Goal: Check status: Check status

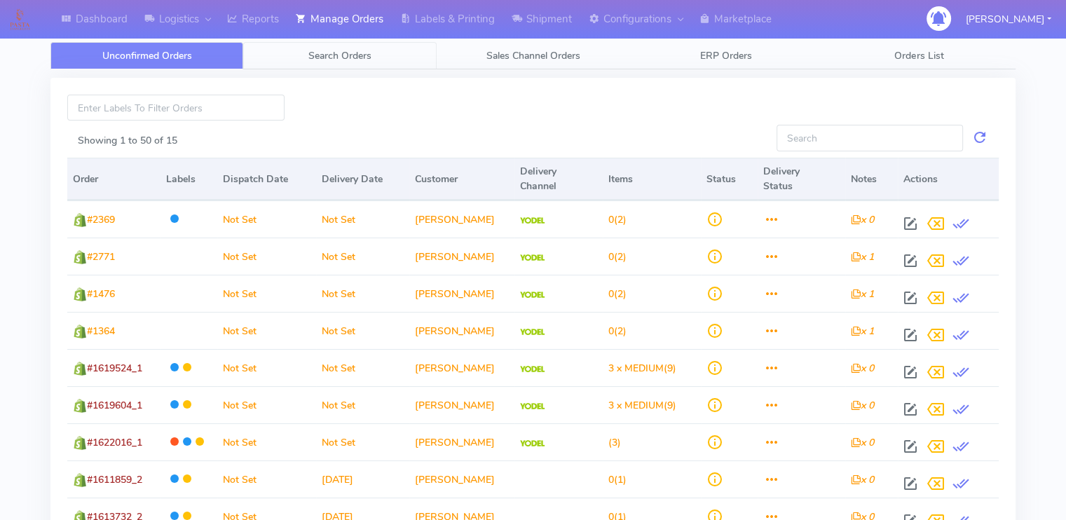
click at [322, 62] on span "Search Orders" at bounding box center [339, 55] width 63 height 13
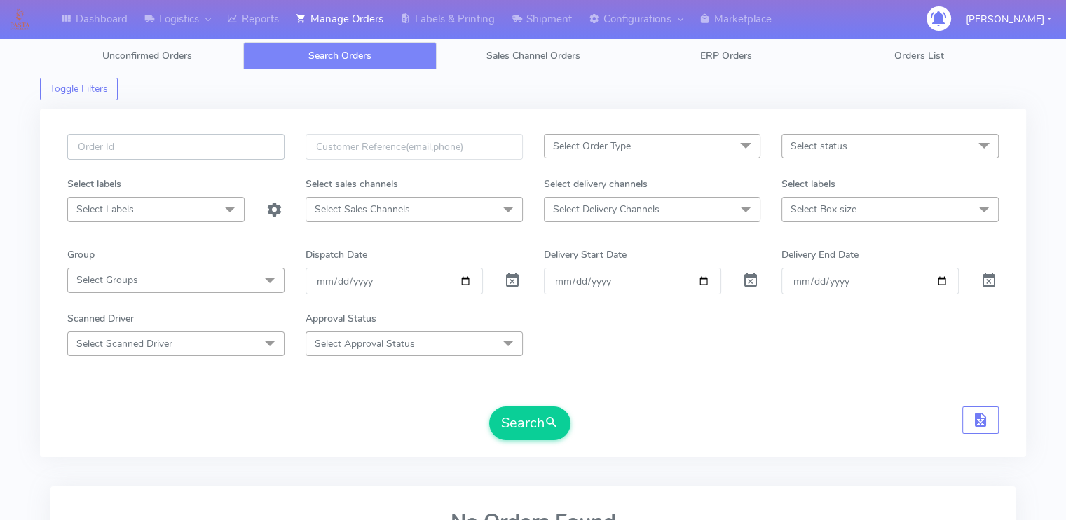
click at [184, 141] on input "text" at bounding box center [175, 147] width 217 height 26
paste input "1621478_1"
type input "1621478"
click at [517, 287] on span at bounding box center [512, 283] width 17 height 13
click at [510, 277] on span at bounding box center [512, 283] width 17 height 13
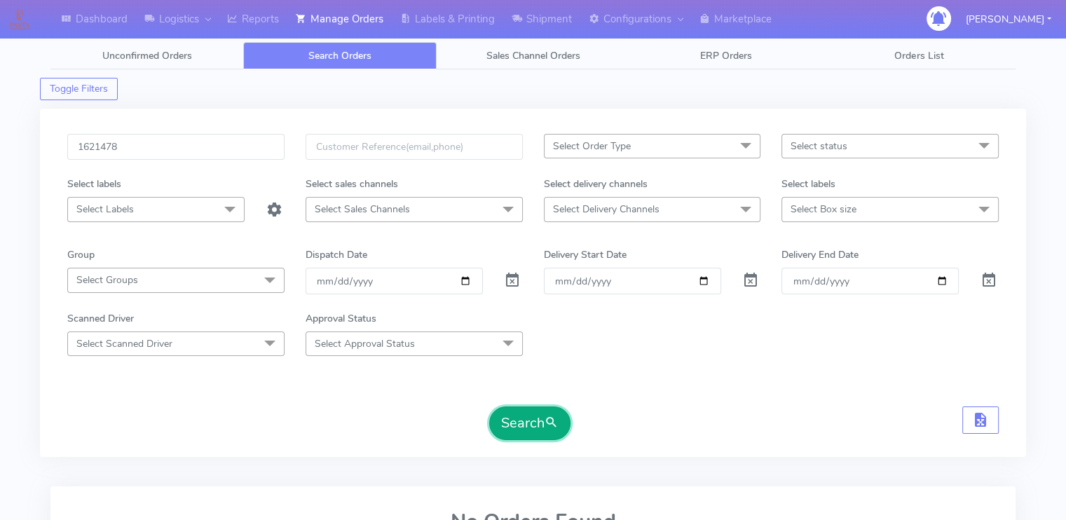
click at [532, 417] on button "Search" at bounding box center [529, 423] width 81 height 34
click at [614, 378] on form "1621478 Select Order Type Select All MEALS ATAVI One Off Pasta Club Gift Kit Ev…" at bounding box center [532, 287] width 931 height 306
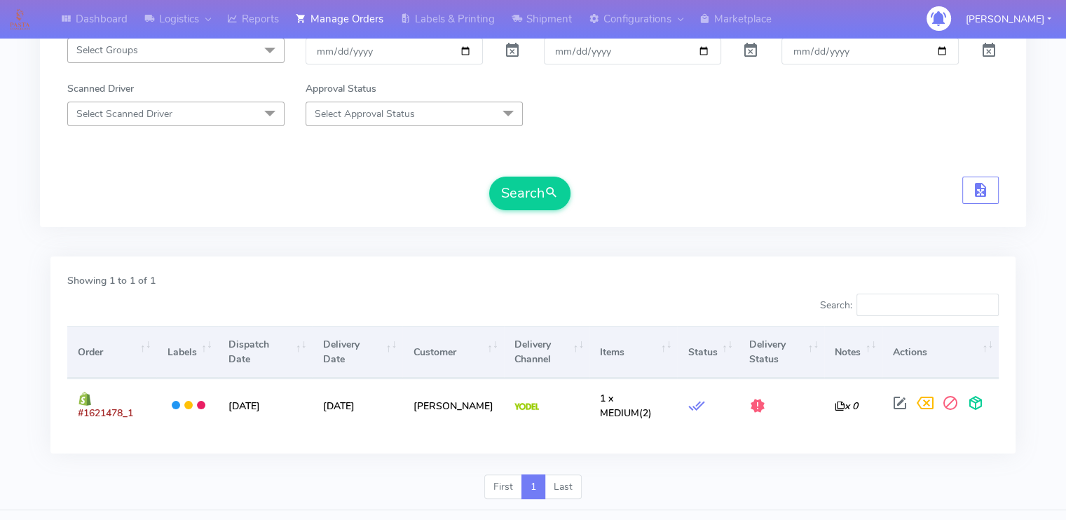
scroll to position [254, 0]
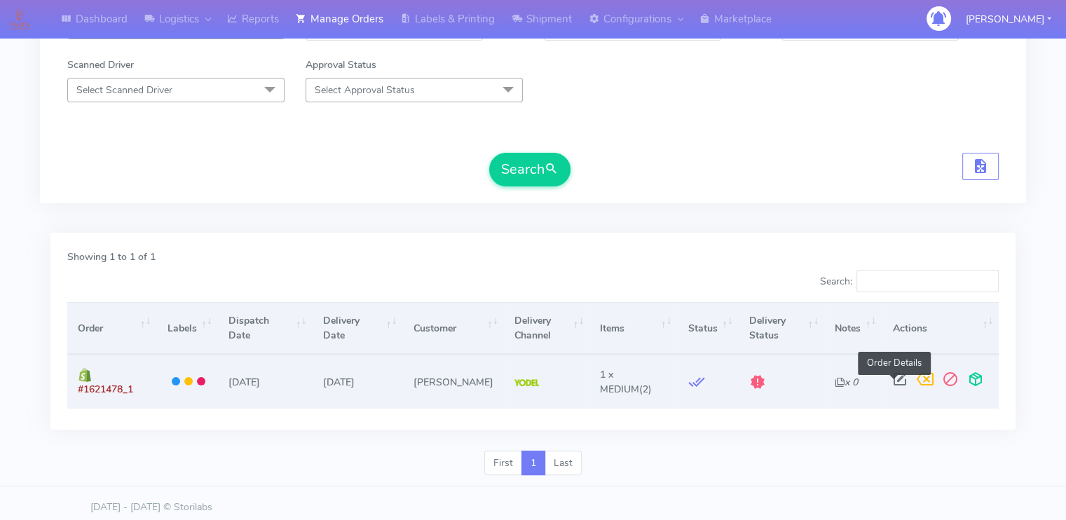
click at [891, 380] on span at bounding box center [898, 382] width 25 height 13
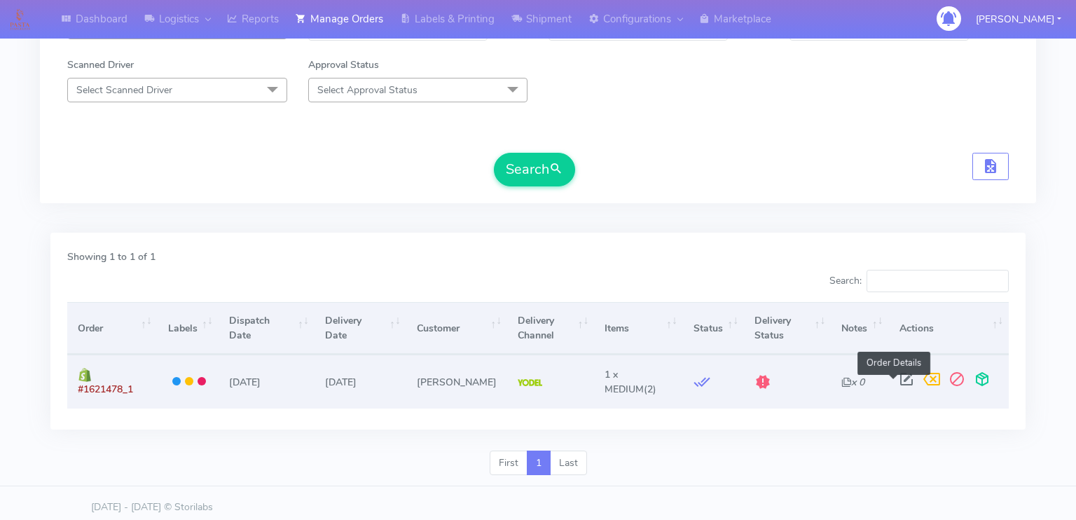
select select "5"
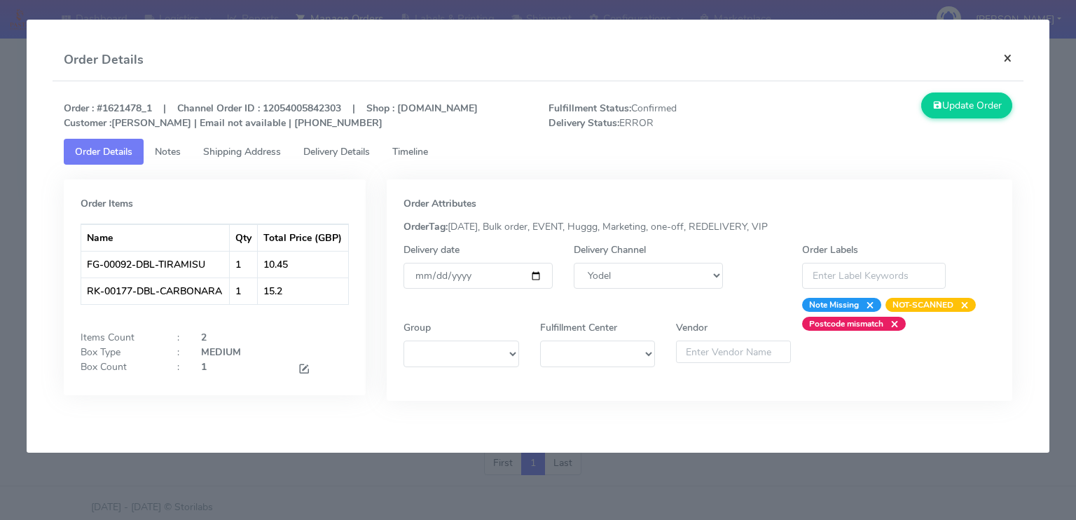
click at [1008, 55] on button "×" at bounding box center [1008, 57] width 32 height 37
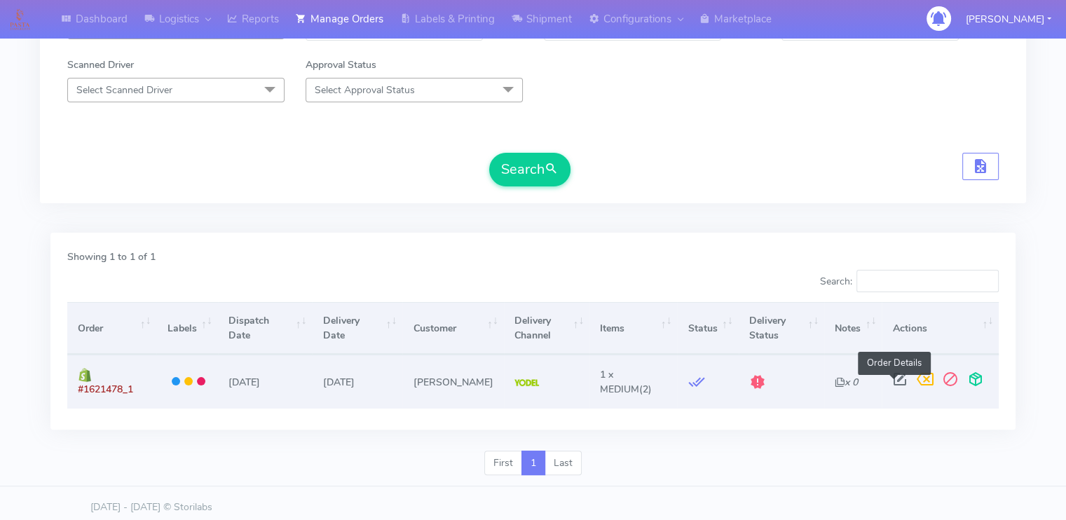
click at [893, 376] on span at bounding box center [898, 382] width 25 height 13
select select "5"
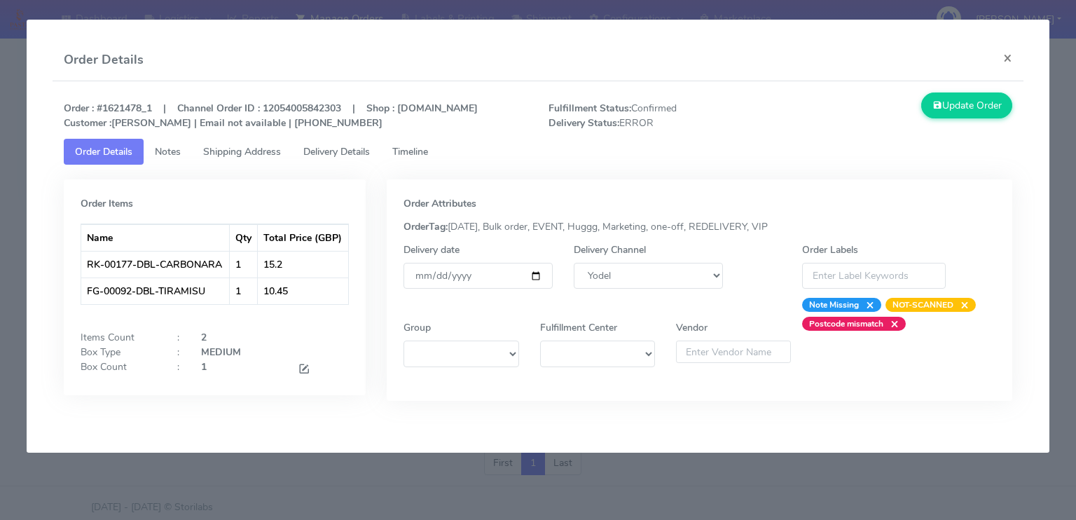
click at [238, 158] on span "Shipping Address" at bounding box center [242, 151] width 78 height 13
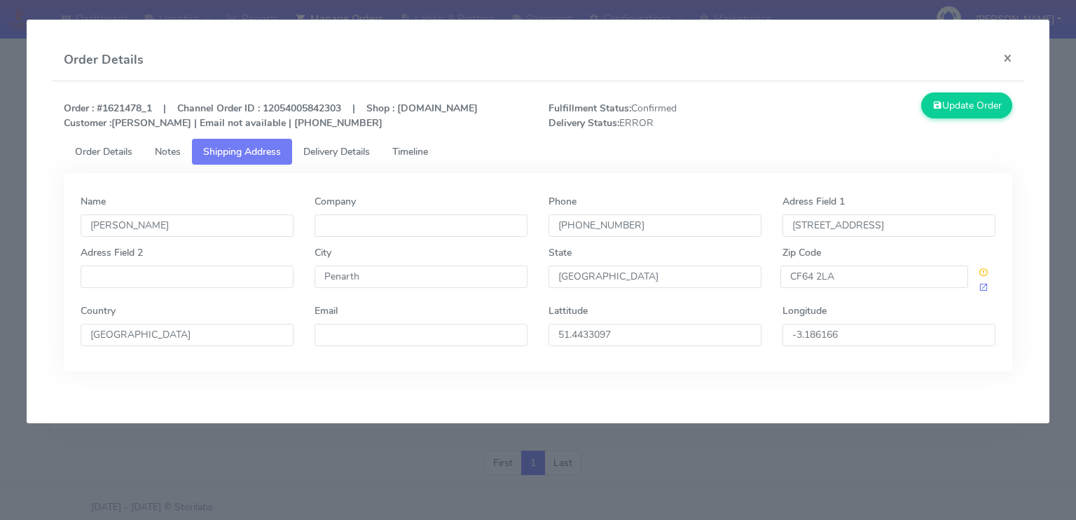
click at [328, 158] on span "Delivery Details" at bounding box center [336, 151] width 67 height 13
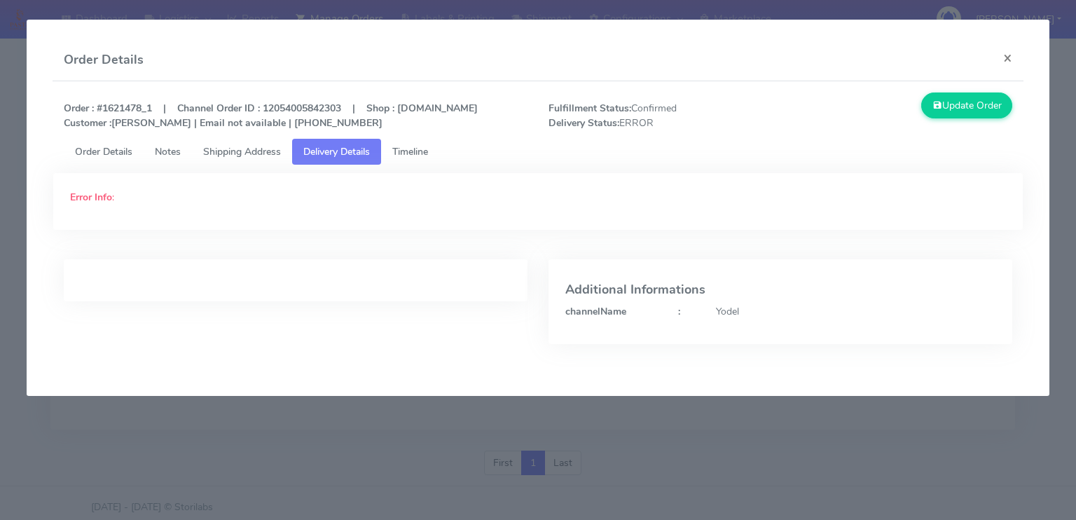
click at [252, 158] on span "Shipping Address" at bounding box center [242, 151] width 78 height 13
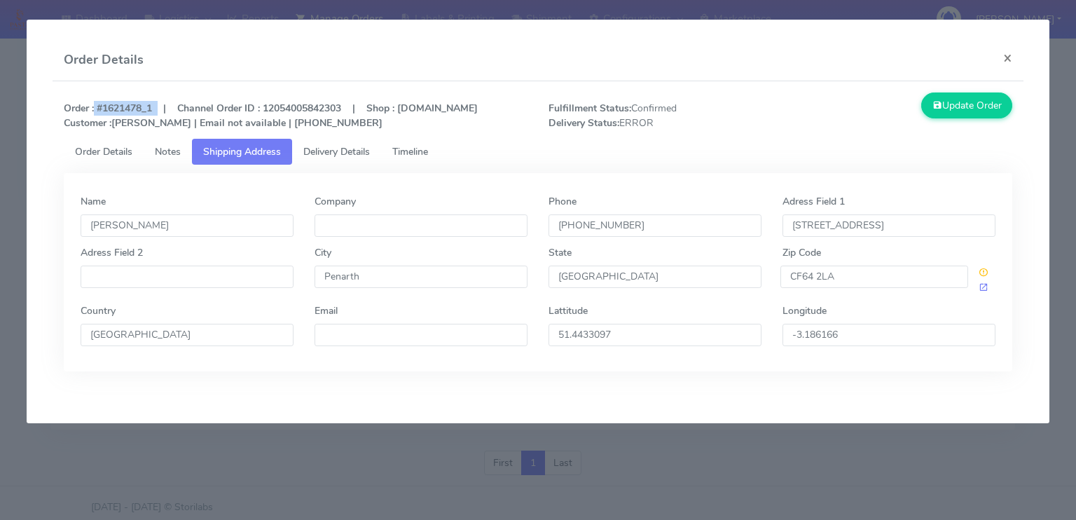
drag, startPoint x: 158, startPoint y: 114, endPoint x: 92, endPoint y: 109, distance: 66.0
click at [92, 109] on strong "Order : #1621478_1 | Channel Order ID : 12054005842303 | Shop : [DOMAIN_NAME] C…" at bounding box center [271, 116] width 414 height 28
copy strong "#1621478_1"
click at [1006, 55] on button "×" at bounding box center [1008, 57] width 32 height 37
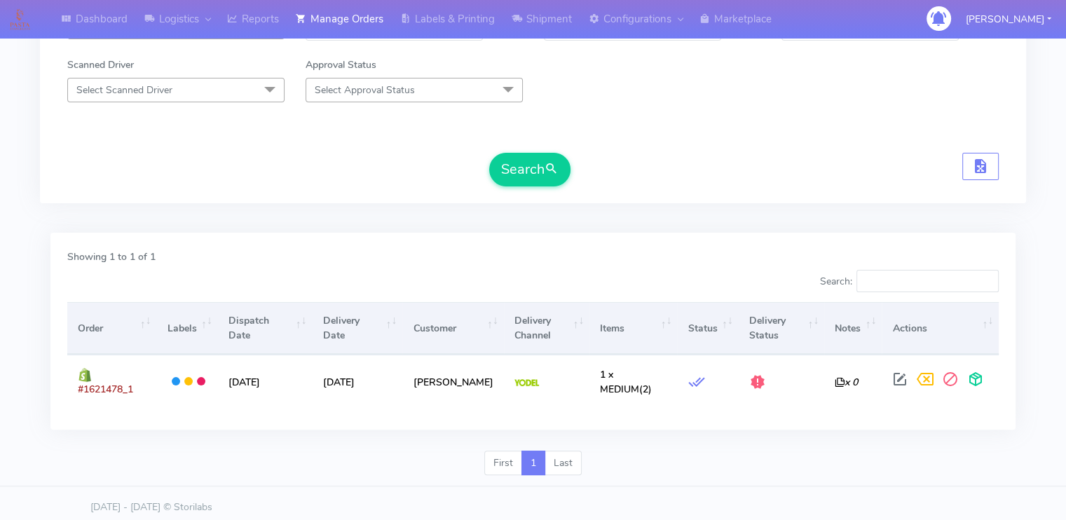
click at [294, 139] on form "1621478 Select Order Type Select All MEALS ATAVI One Off Pasta Club Gift Kit Ev…" at bounding box center [532, 33] width 931 height 306
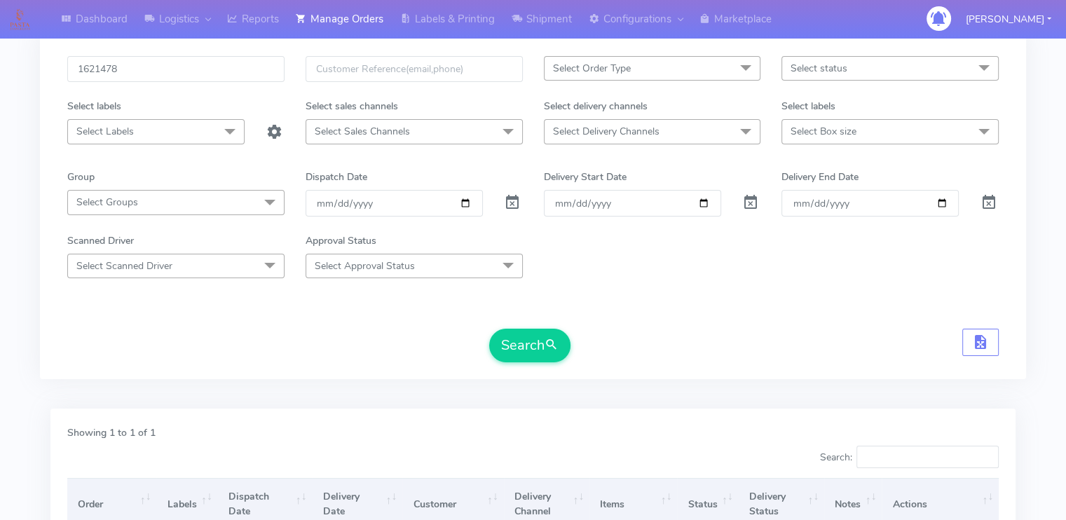
scroll to position [57, 0]
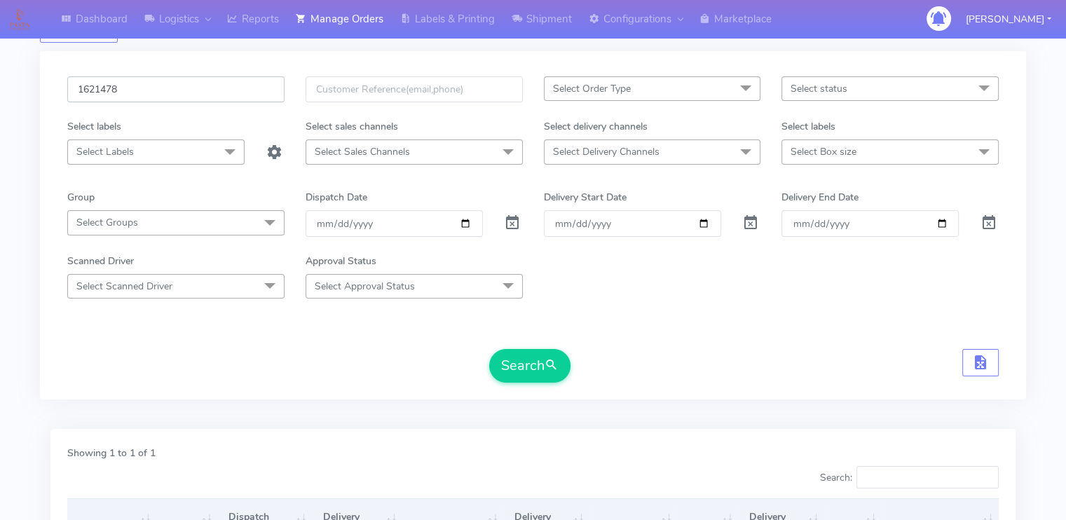
click at [207, 97] on input "1621478" at bounding box center [175, 89] width 217 height 26
paste input "0401"
click at [489, 349] on button "Search" at bounding box center [529, 366] width 81 height 34
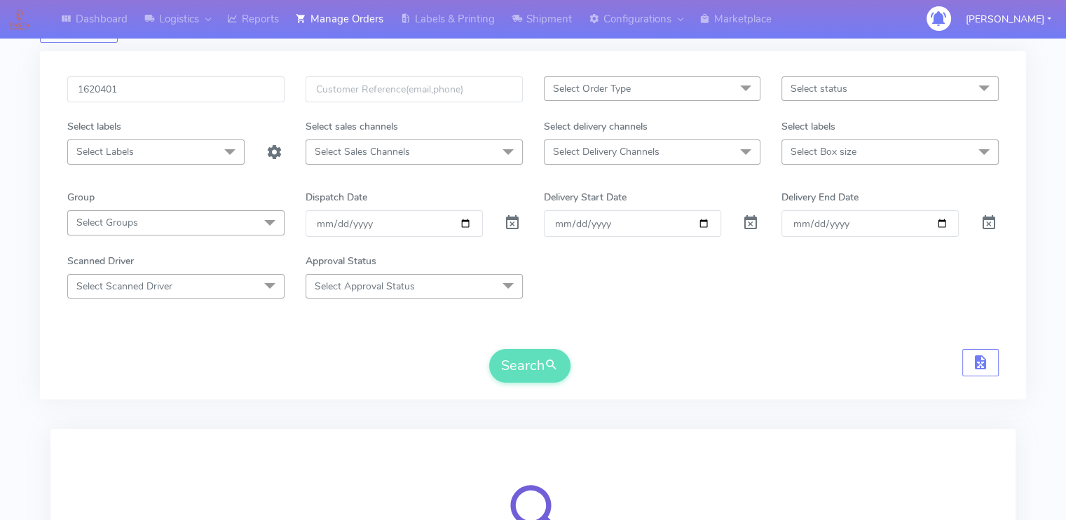
click at [239, 350] on div "Search" at bounding box center [532, 366] width 931 height 34
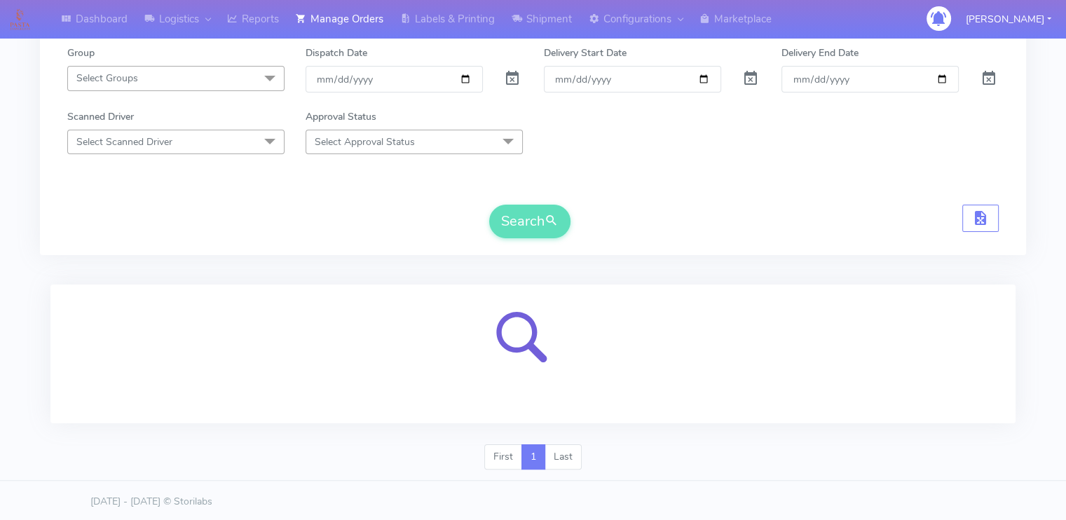
scroll to position [0, 0]
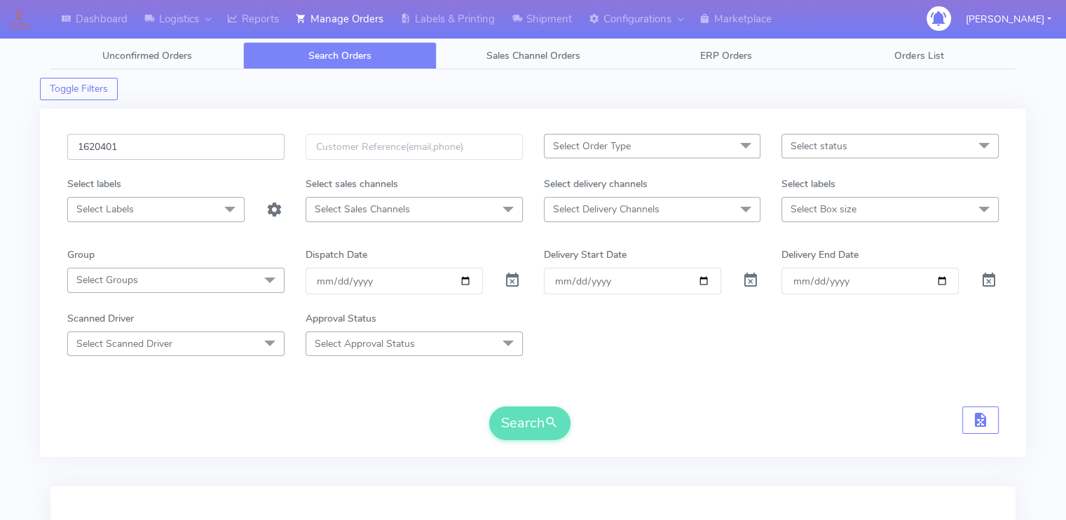
click at [214, 153] on input "1620401" at bounding box center [175, 147] width 217 height 26
type input "1620401"
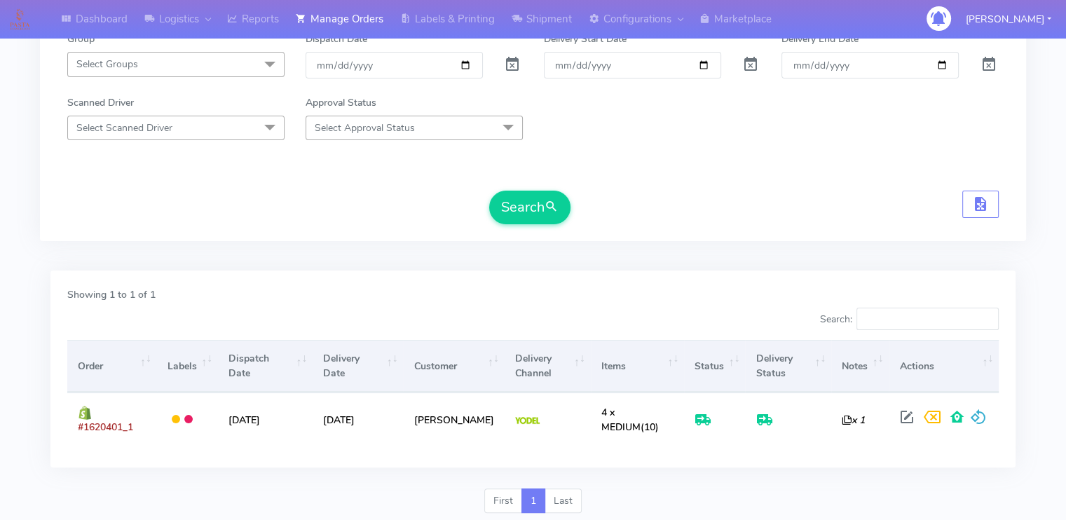
scroll to position [254, 0]
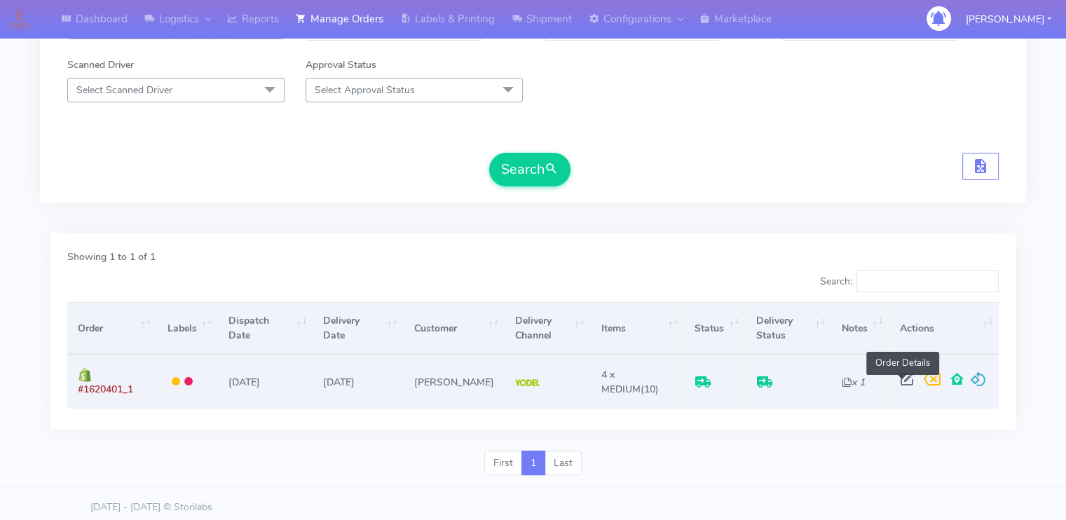
click at [898, 380] on span at bounding box center [905, 382] width 25 height 13
select select "5"
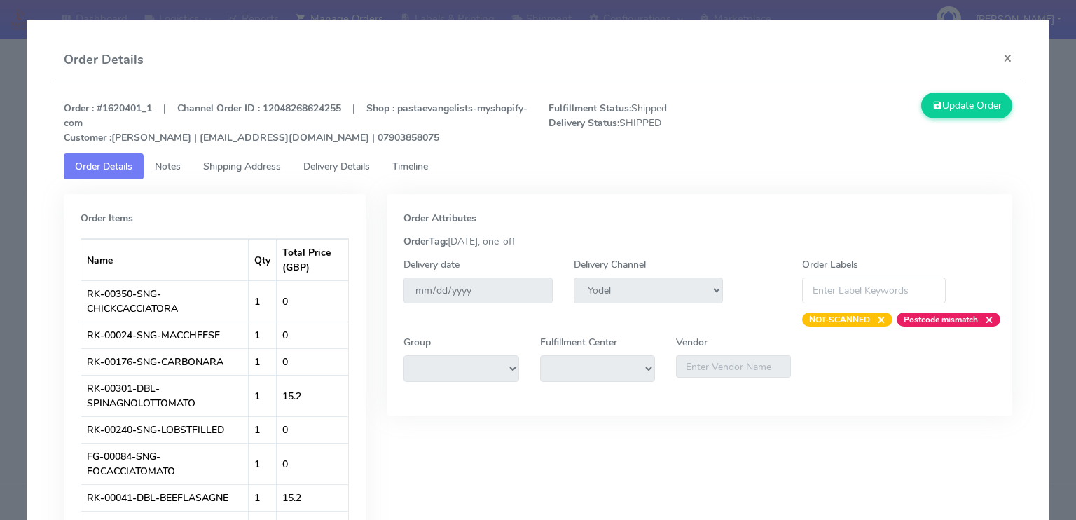
click at [342, 165] on span "Delivery Details" at bounding box center [336, 166] width 67 height 13
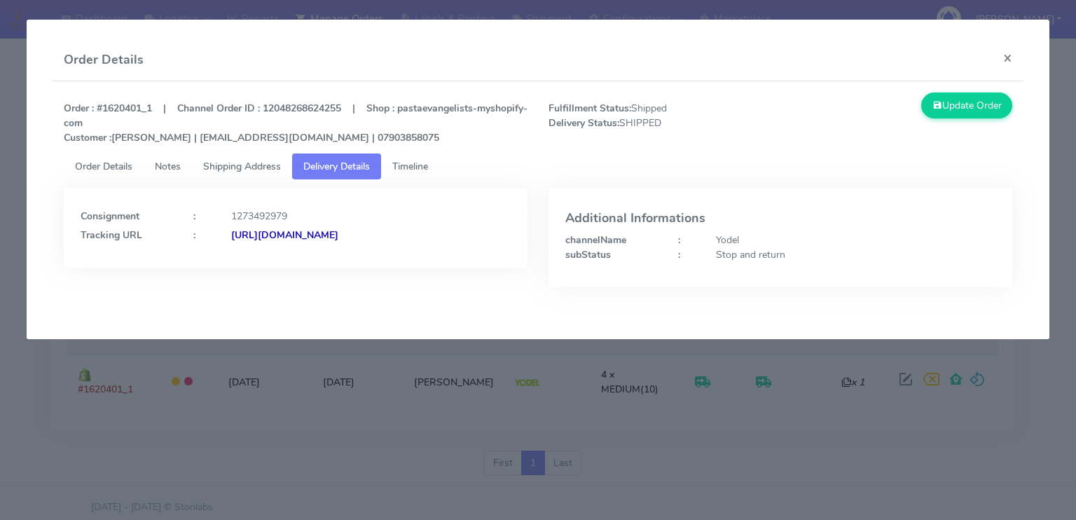
click at [322, 240] on strong "[URL][DOMAIN_NAME]" at bounding box center [284, 234] width 107 height 13
click at [421, 160] on span "Timeline" at bounding box center [410, 166] width 36 height 13
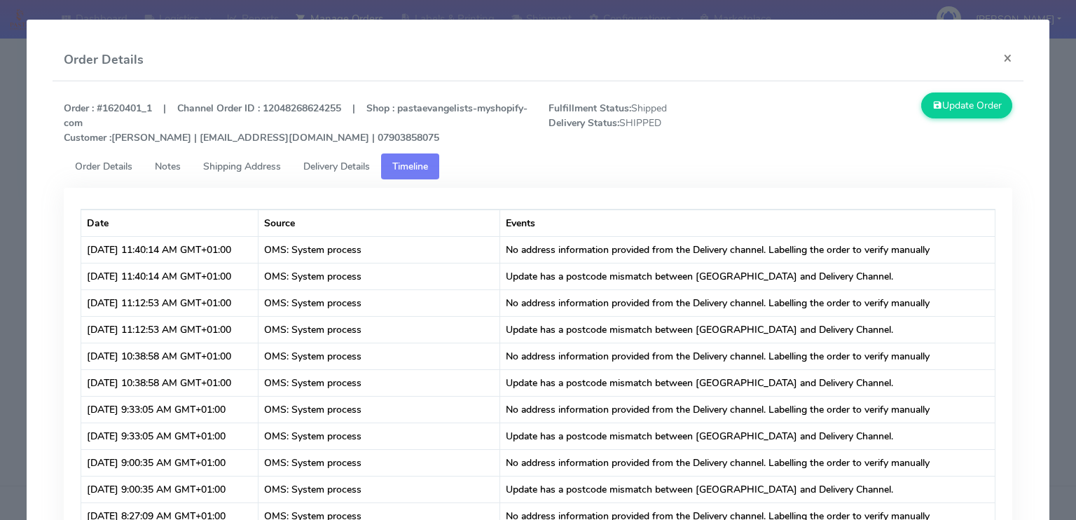
click at [252, 168] on span "Shipping Address" at bounding box center [242, 166] width 78 height 13
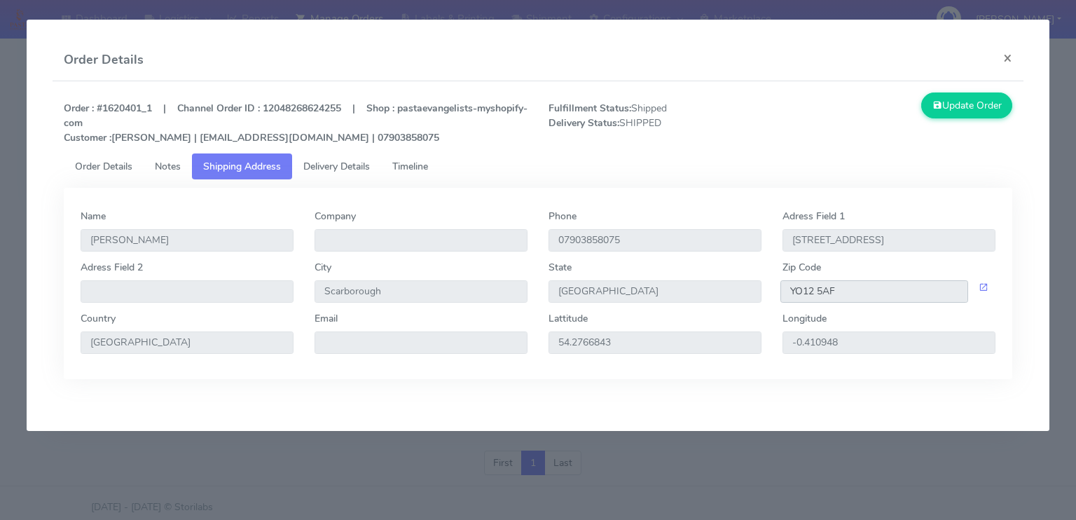
click at [897, 288] on input "YO12 5AF" at bounding box center [875, 291] width 188 height 22
click at [1010, 58] on button "×" at bounding box center [1008, 57] width 32 height 37
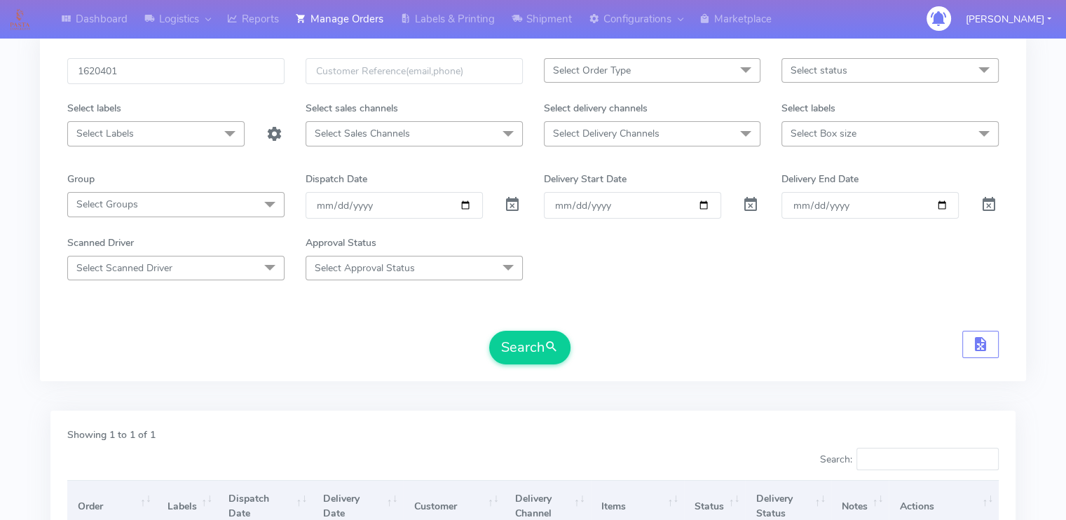
scroll to position [0, 0]
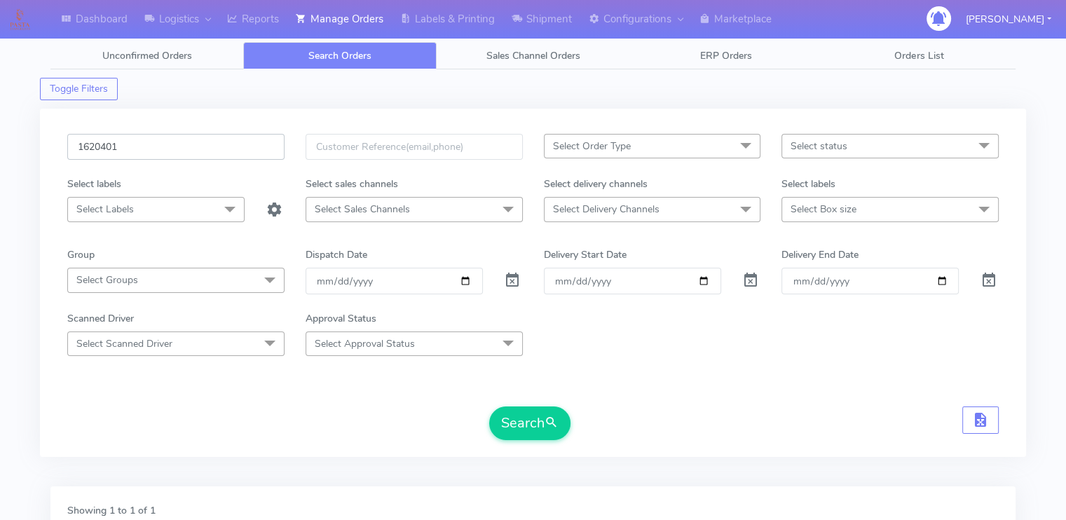
click at [185, 134] on input "1620401" at bounding box center [175, 147] width 217 height 26
paste input "[PERSON_NAME][EMAIL_ADDRESS][DOMAIN_NAME]"
type input "d"
click at [259, 135] on input "text" at bounding box center [175, 147] width 217 height 26
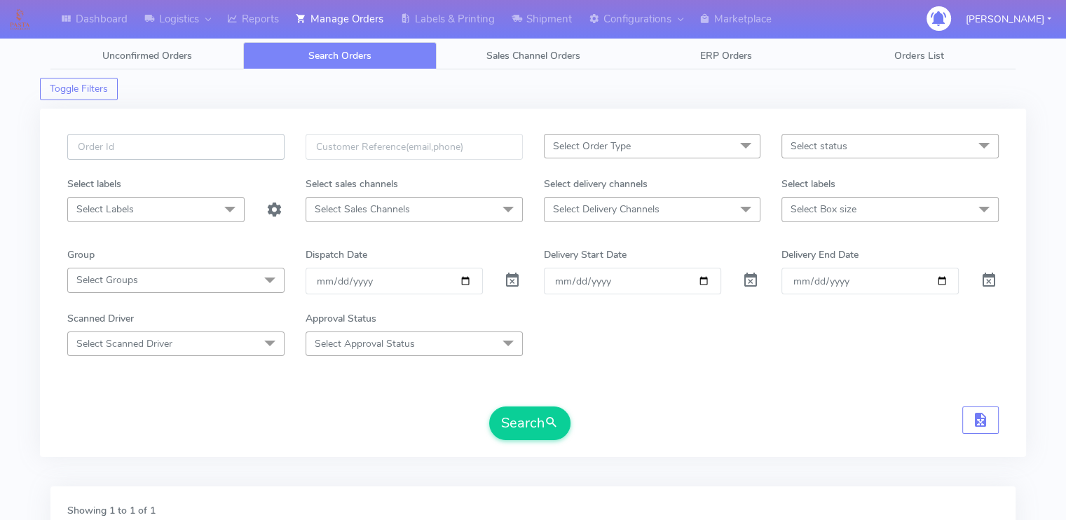
paste input "1618502"
type input "1618502"
click at [489, 406] on button "Search" at bounding box center [529, 423] width 81 height 34
click at [591, 378] on form "1618502 Select Order Type Select All MEALS ATAVI One Off Pasta Club Gift Kit Ev…" at bounding box center [532, 287] width 931 height 306
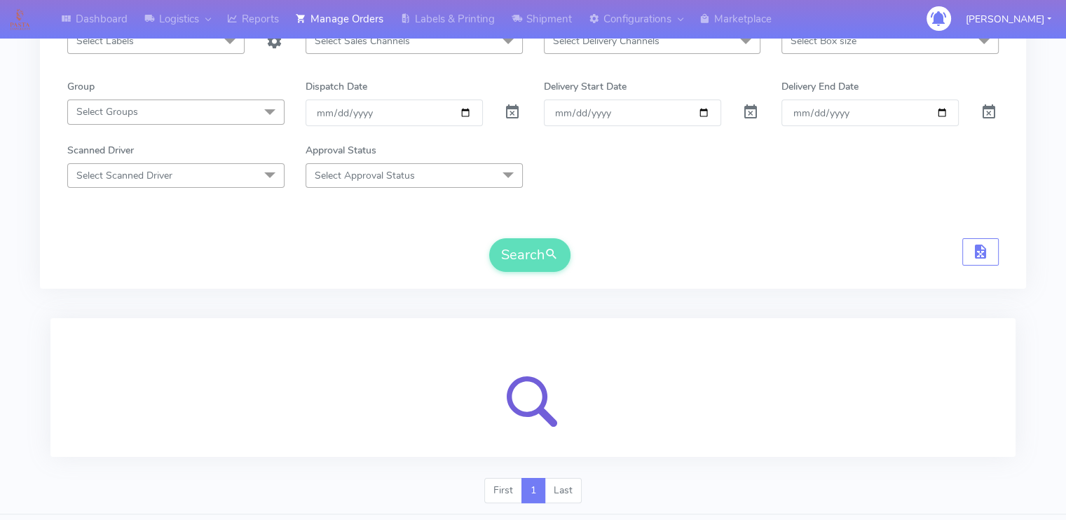
scroll to position [202, 0]
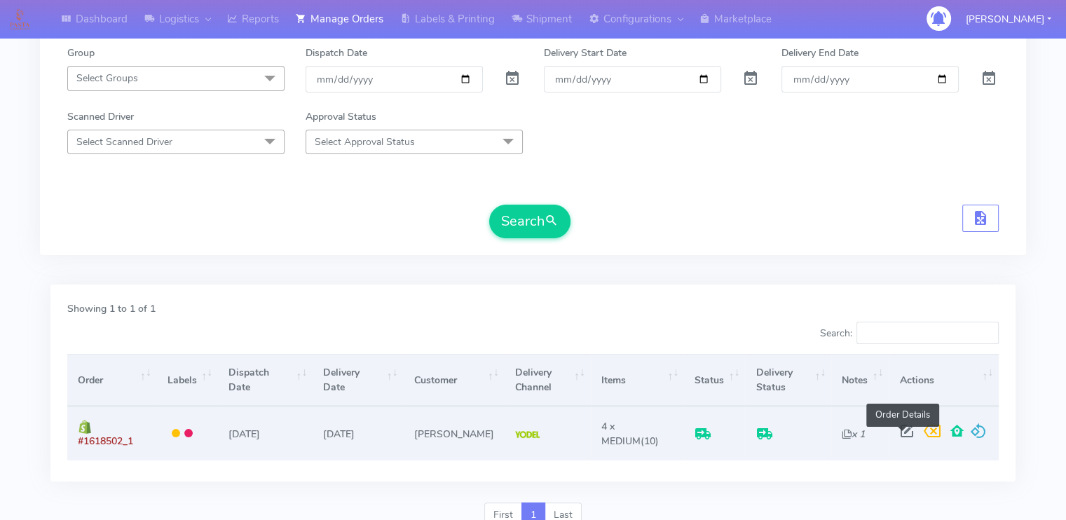
click at [905, 433] on span at bounding box center [905, 433] width 25 height 13
select select "5"
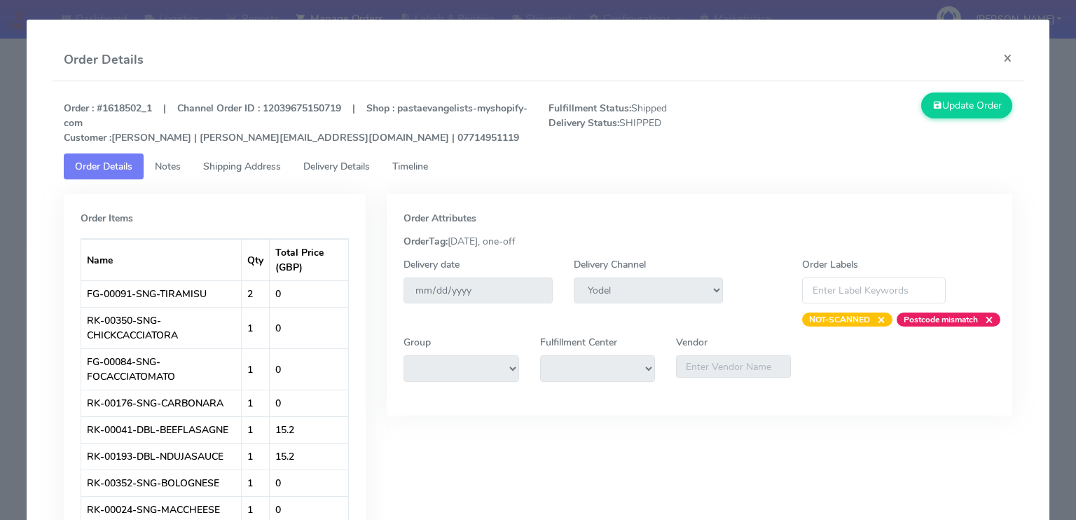
click at [350, 168] on span "Delivery Details" at bounding box center [336, 166] width 67 height 13
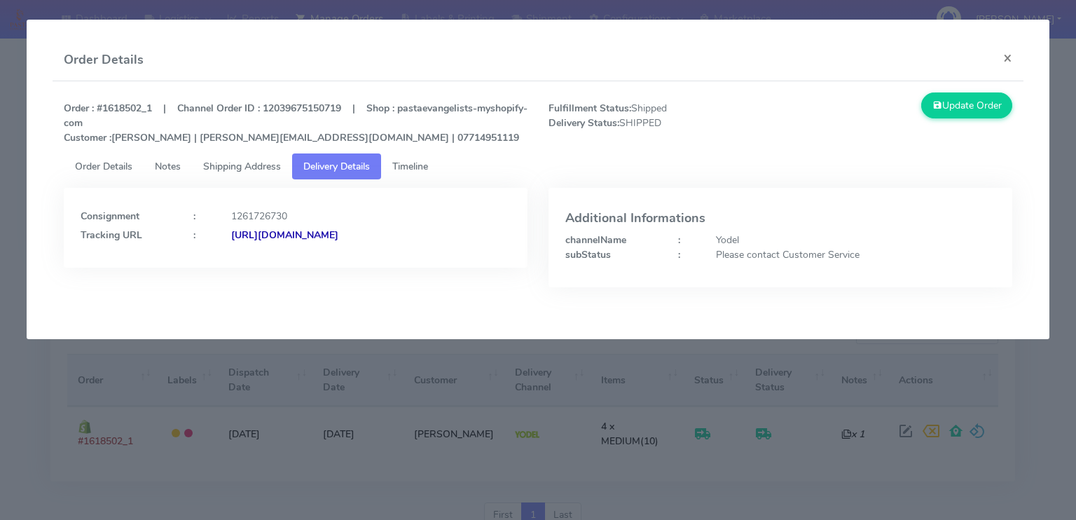
click at [338, 235] on strong "[URL][DOMAIN_NAME]" at bounding box center [284, 234] width 107 height 13
click at [269, 169] on span "Shipping Address" at bounding box center [242, 166] width 78 height 13
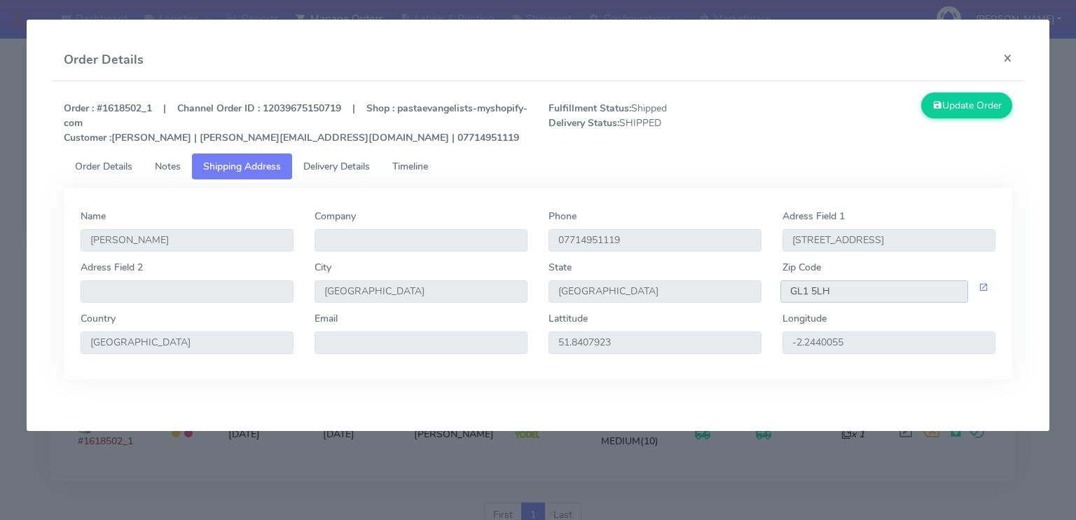
click at [869, 293] on input "GL1 5LH" at bounding box center [875, 291] width 188 height 22
click at [1013, 60] on button "×" at bounding box center [1008, 57] width 32 height 37
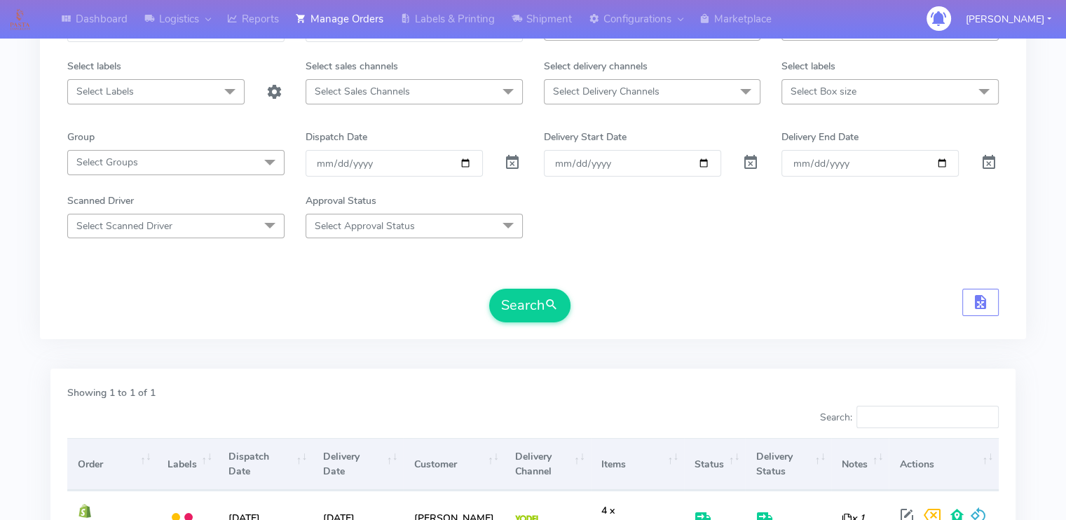
scroll to position [90, 0]
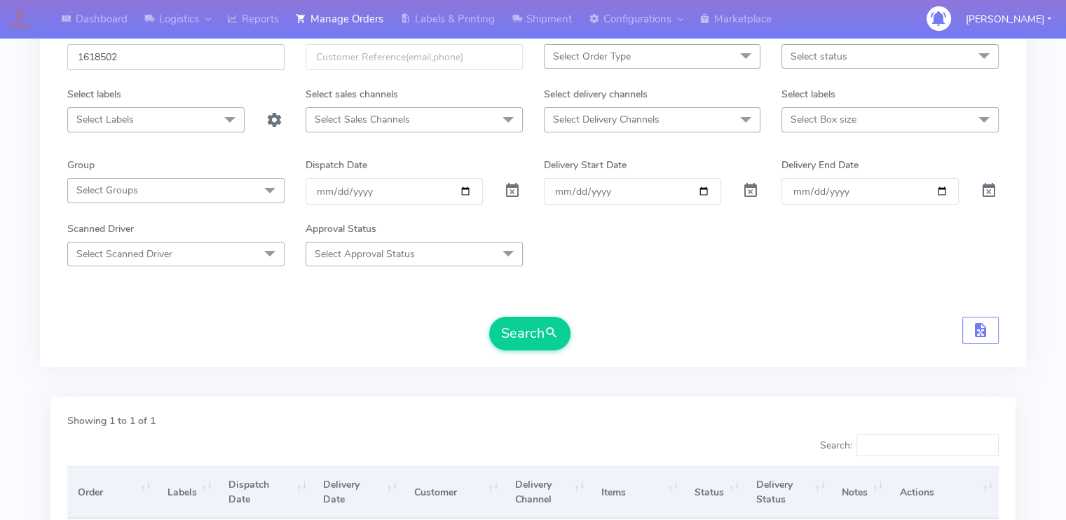
click at [170, 67] on input "1618502" at bounding box center [175, 57] width 217 height 26
paste input "7030"
click at [489, 317] on button "Search" at bounding box center [529, 334] width 81 height 34
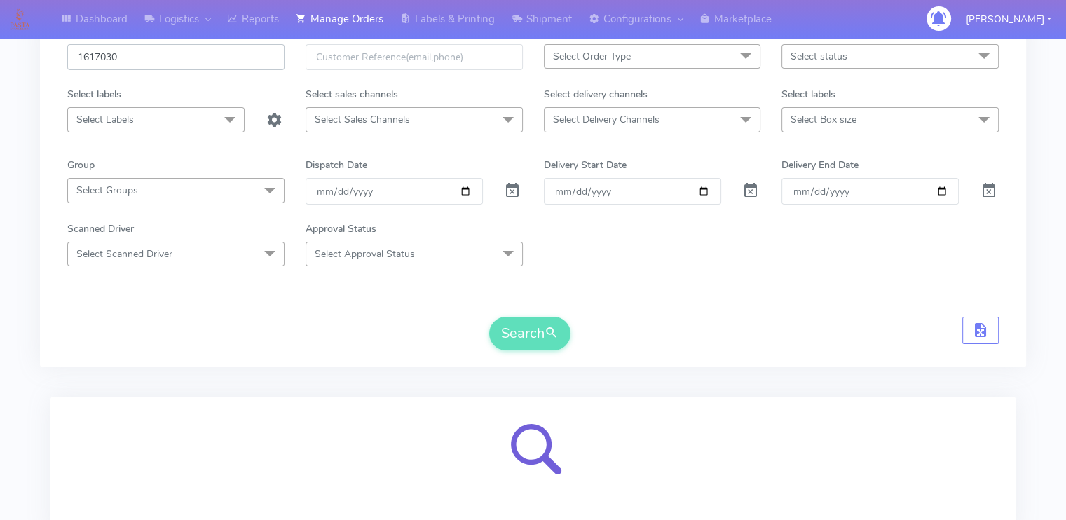
type input "1617030"
click at [249, 336] on div "Search" at bounding box center [532, 334] width 931 height 34
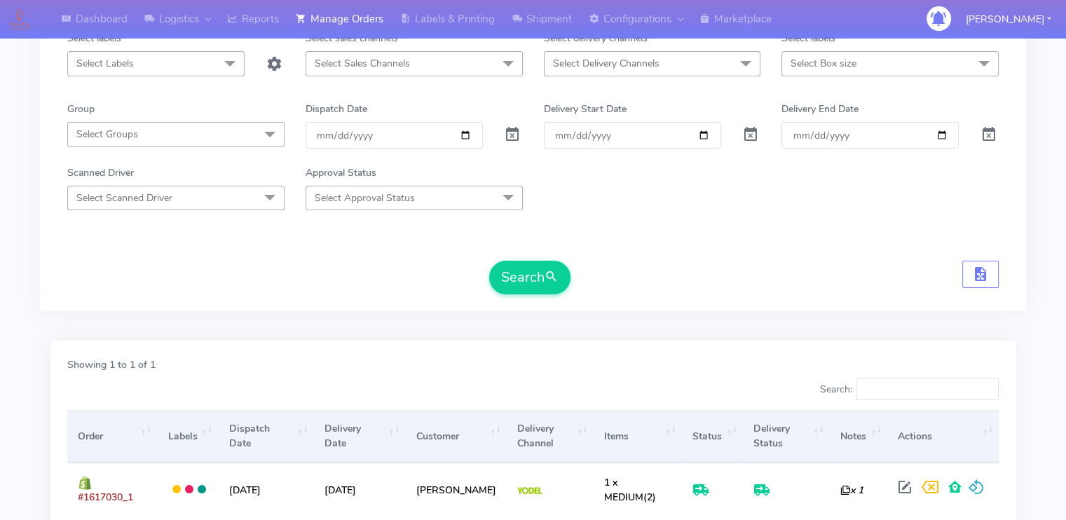
scroll to position [118, 0]
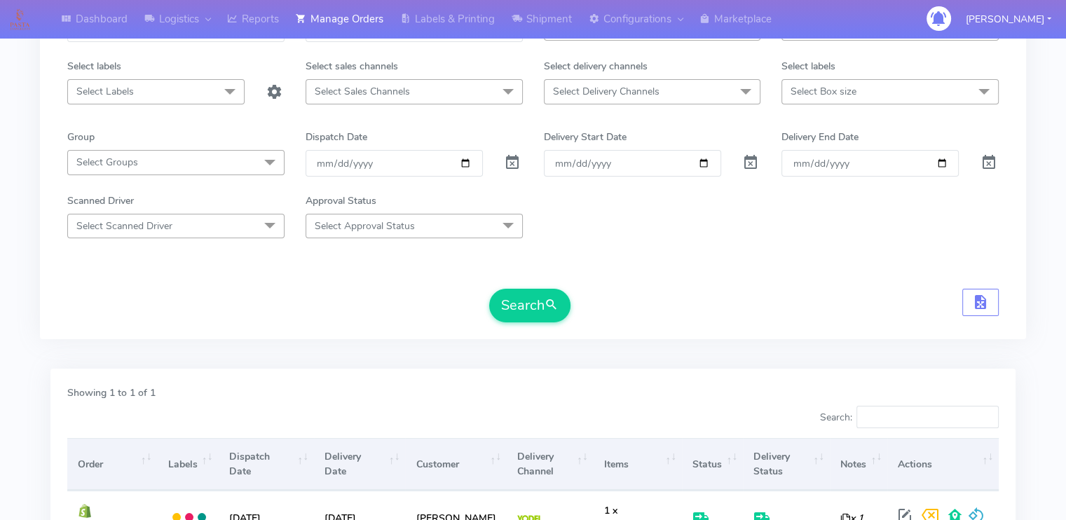
click at [143, 87] on span "Select Labels" at bounding box center [155, 91] width 177 height 25
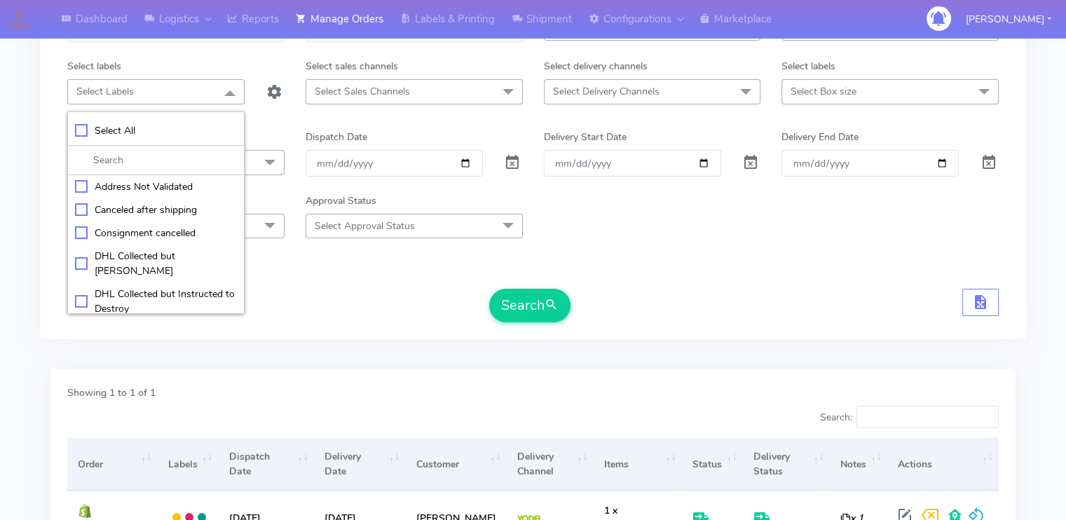
click at [149, 49] on div "1617030" at bounding box center [176, 37] width 238 height 43
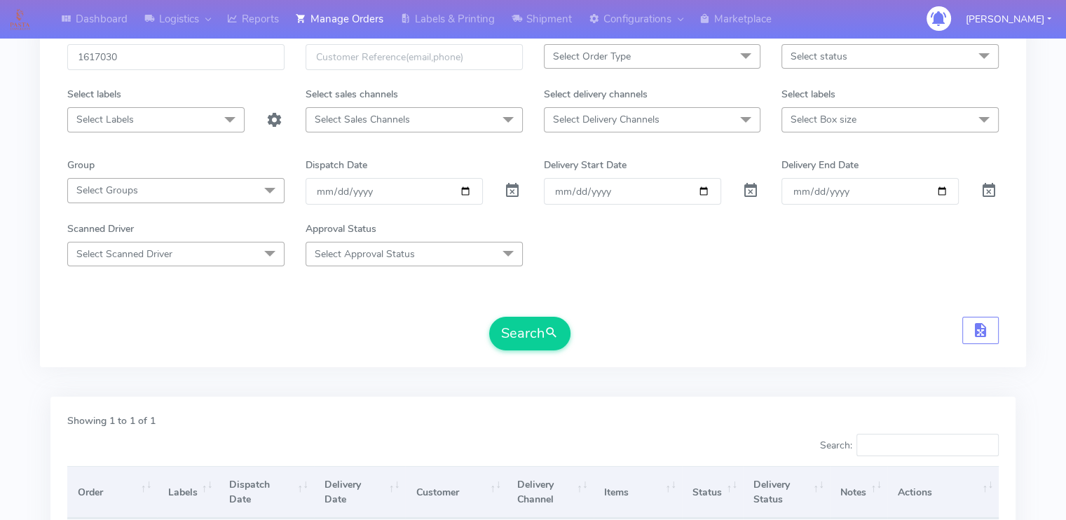
scroll to position [62, 0]
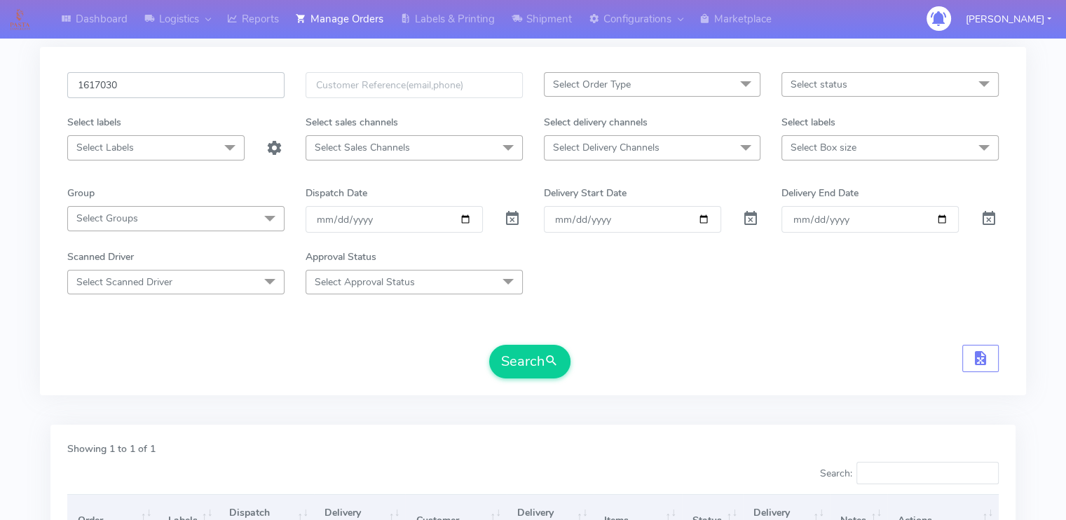
click at [143, 81] on input "1617030" at bounding box center [175, 85] width 217 height 26
paste input "1618995"
type input "1618995"
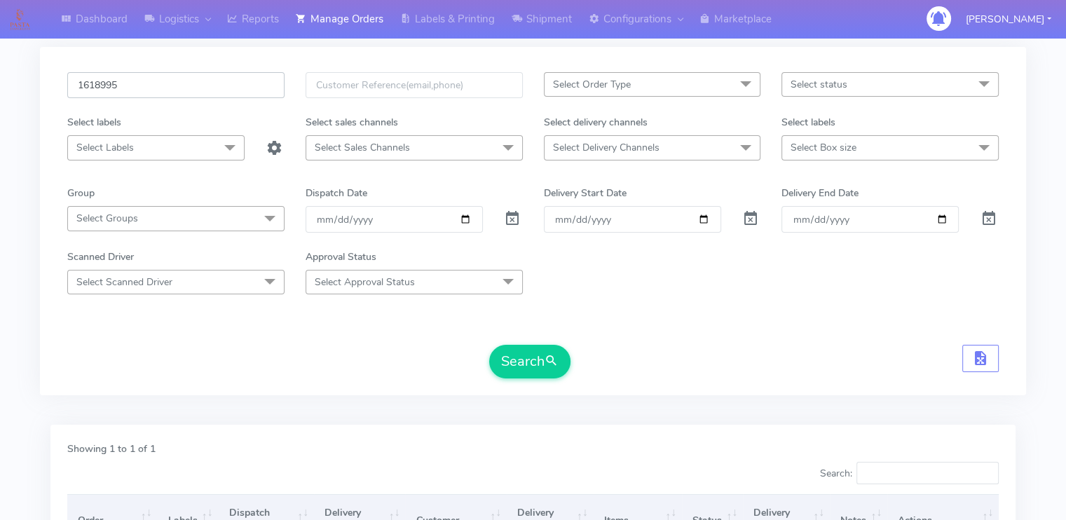
click at [489, 345] on button "Search" at bounding box center [529, 362] width 81 height 34
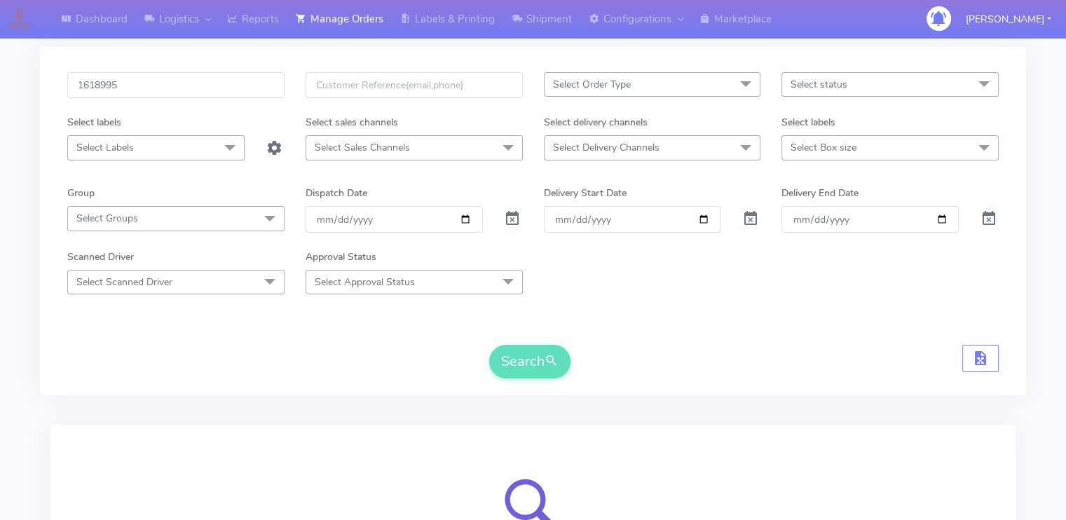
click at [172, 355] on div "Search" at bounding box center [532, 362] width 931 height 34
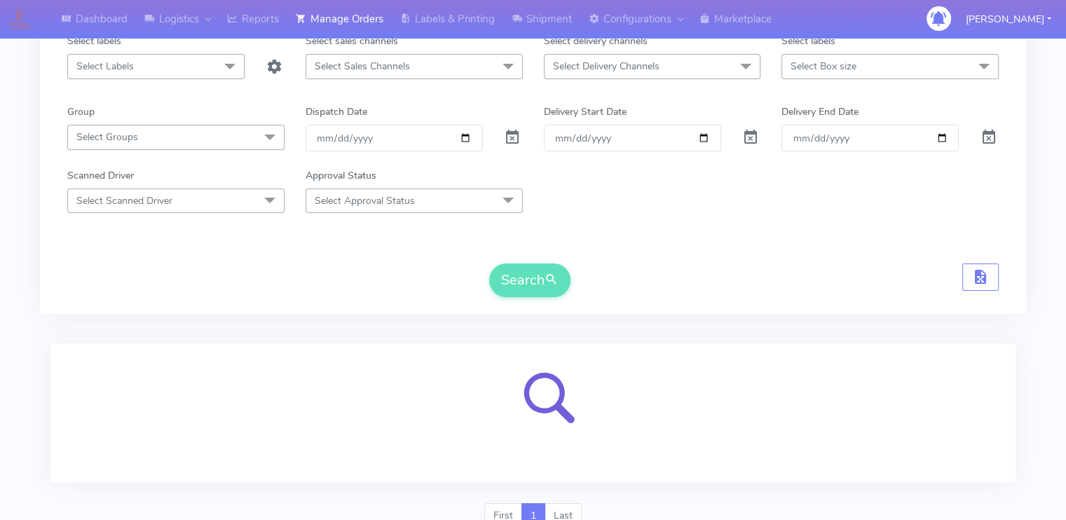
scroll to position [202, 0]
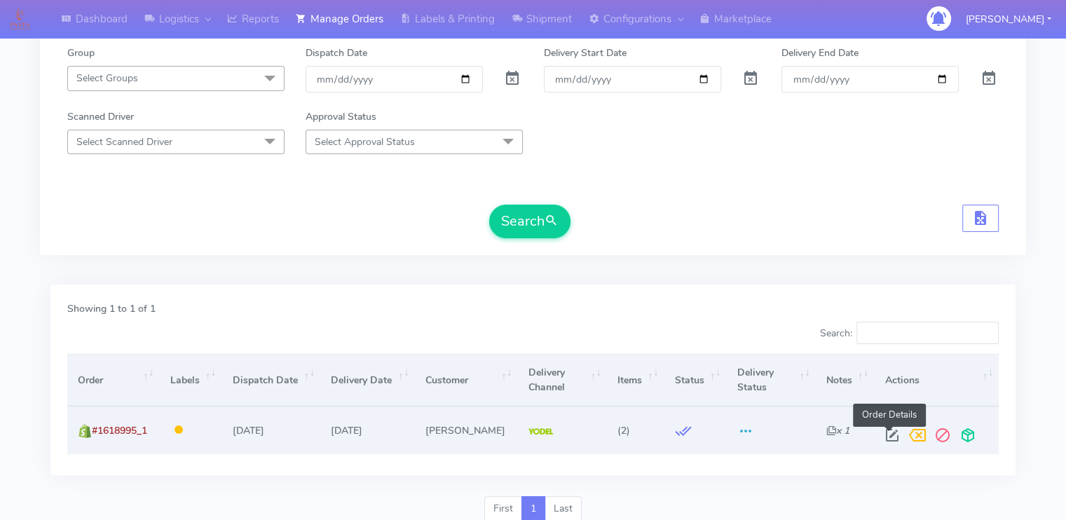
click at [886, 432] on span at bounding box center [891, 438] width 25 height 13
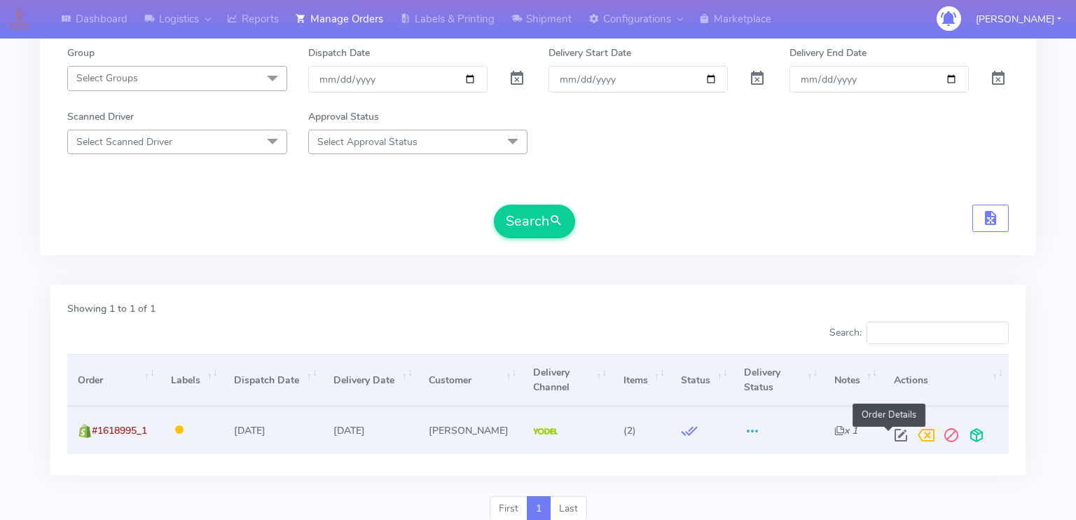
select select "5"
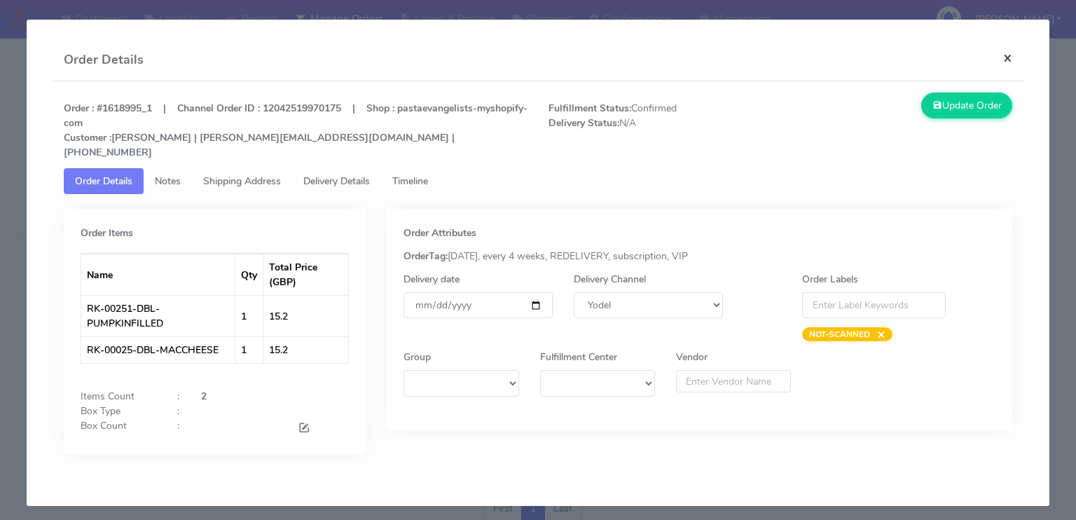
click at [1008, 60] on button "×" at bounding box center [1008, 57] width 32 height 37
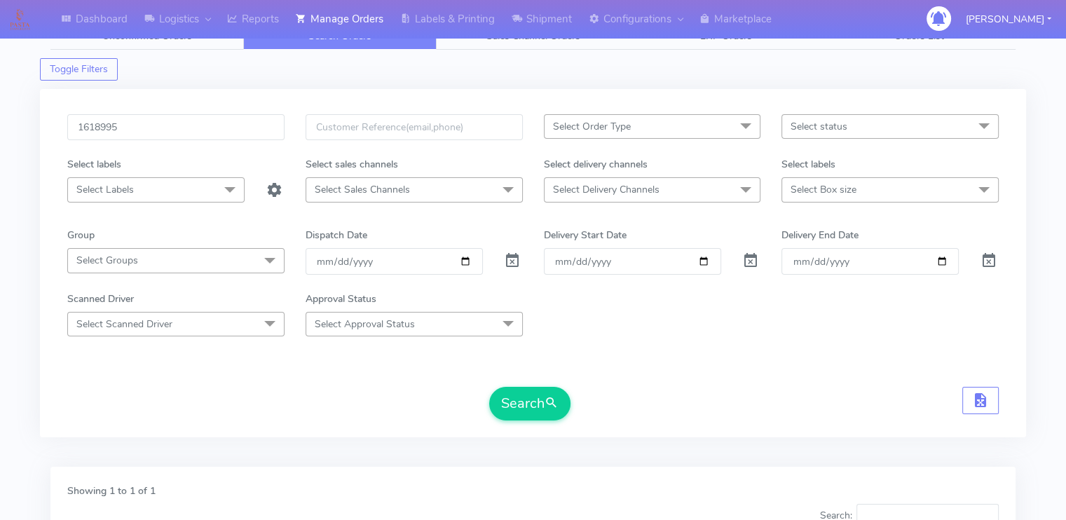
scroll to position [0, 0]
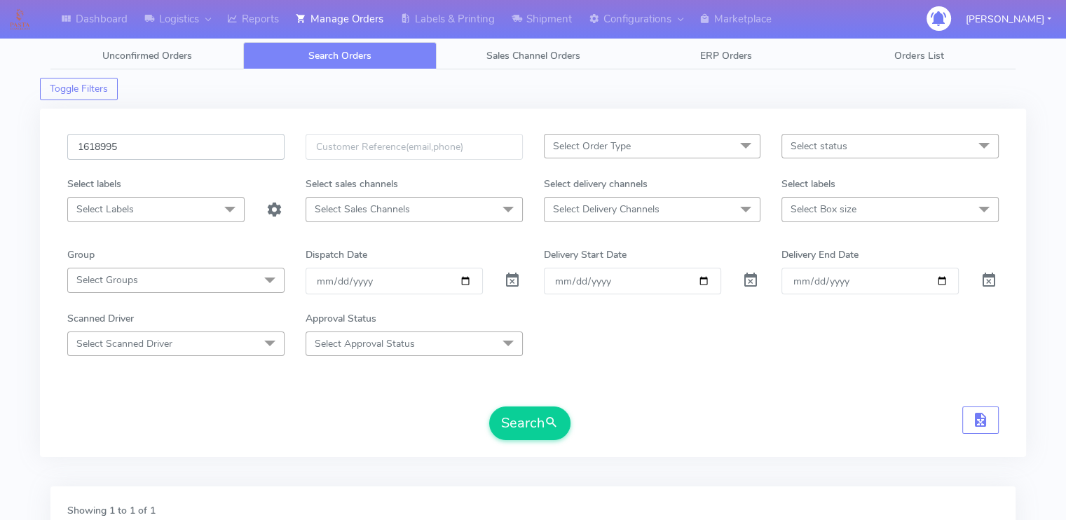
click at [118, 149] on input "1618995" at bounding box center [175, 147] width 217 height 26
paste input "7030"
click at [489, 406] on button "Search" at bounding box center [529, 423] width 81 height 34
type input "1617030"
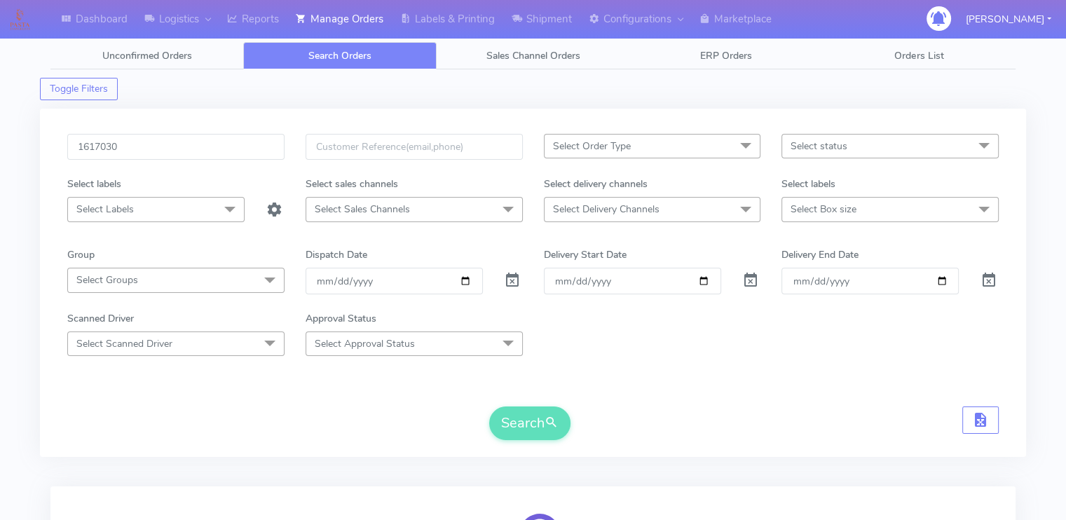
click at [434, 397] on form "1617030 Select Order Type Select All MEALS ATAVI One Off Pasta Club Gift Kit Ev…" at bounding box center [532, 287] width 931 height 306
click at [235, 148] on input "1617030" at bounding box center [175, 147] width 217 height 26
click at [489, 406] on button "Search" at bounding box center [529, 423] width 81 height 34
click at [291, 385] on form "1617030 Select Order Type Select All MEALS ATAVI One Off Pasta Club Gift Kit Ev…" at bounding box center [532, 287] width 931 height 306
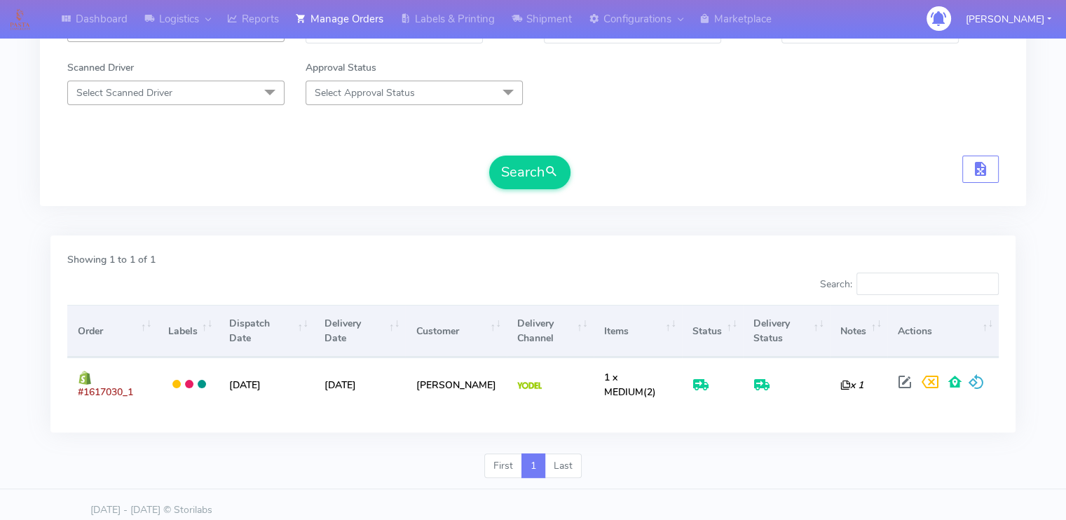
scroll to position [254, 0]
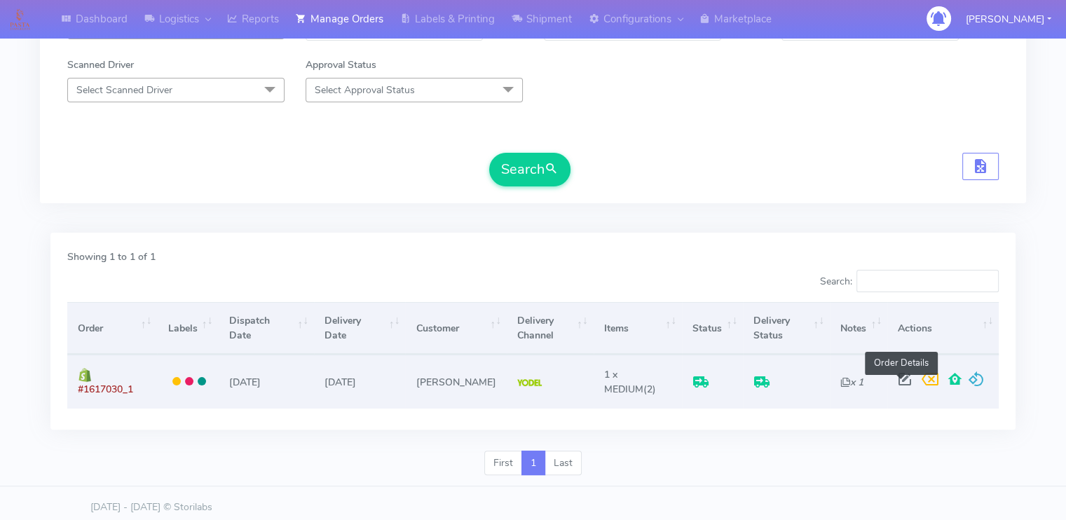
click at [901, 378] on span at bounding box center [904, 382] width 25 height 13
select select "5"
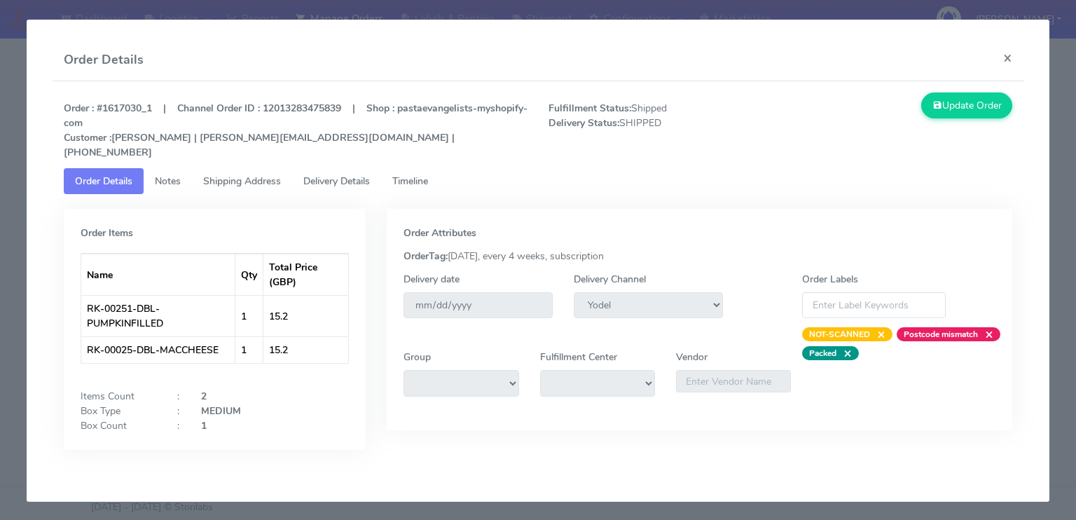
click at [281, 174] on span "Shipping Address" at bounding box center [242, 180] width 78 height 13
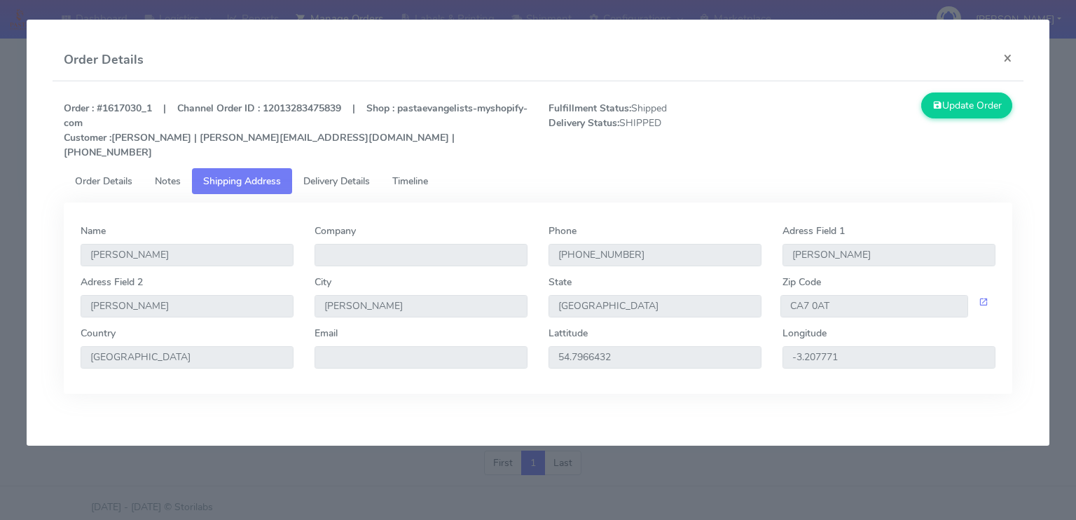
click at [357, 174] on span "Delivery Details" at bounding box center [336, 180] width 67 height 13
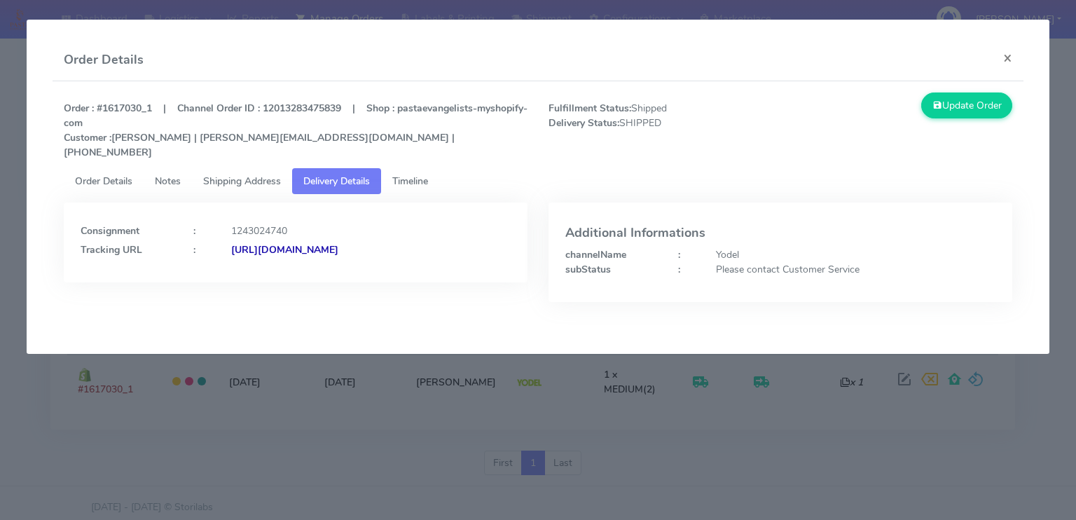
click at [338, 243] on strong "[URL][DOMAIN_NAME]" at bounding box center [284, 249] width 107 height 13
click at [258, 176] on link "Shipping Address" at bounding box center [242, 181] width 100 height 26
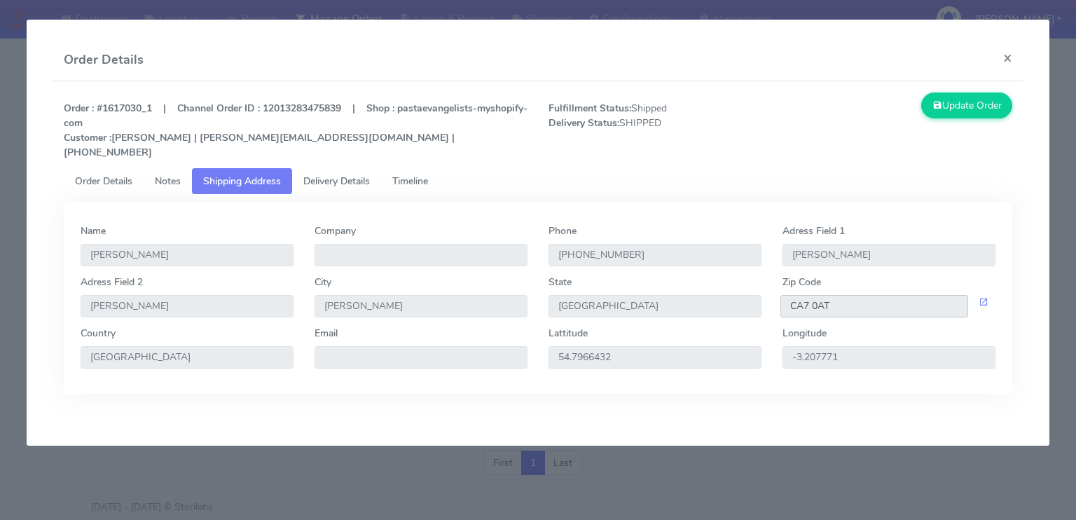
click at [900, 295] on input "CA7 0AT" at bounding box center [875, 306] width 188 height 22
click at [1009, 58] on button "×" at bounding box center [1008, 57] width 32 height 37
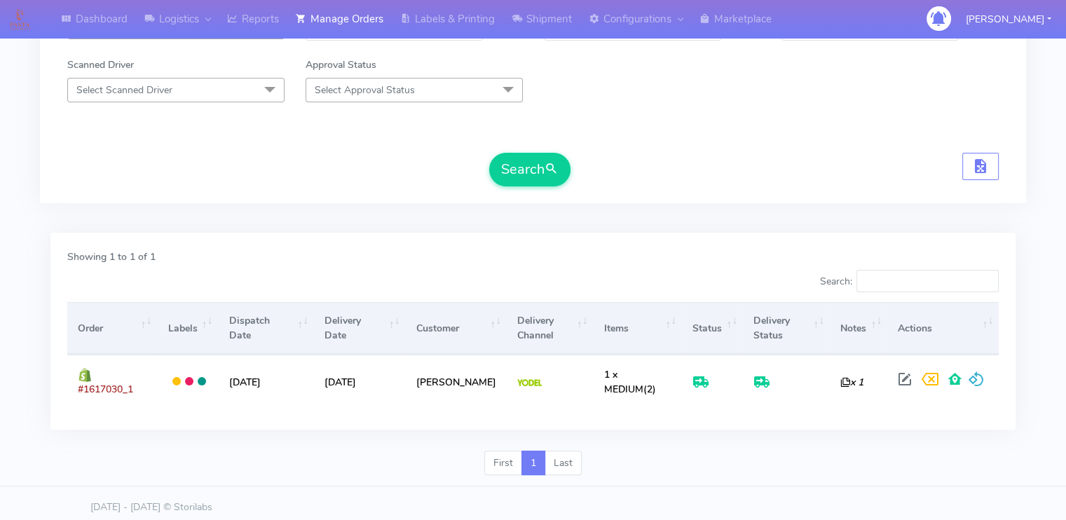
click at [420, 153] on div "Search" at bounding box center [532, 170] width 931 height 34
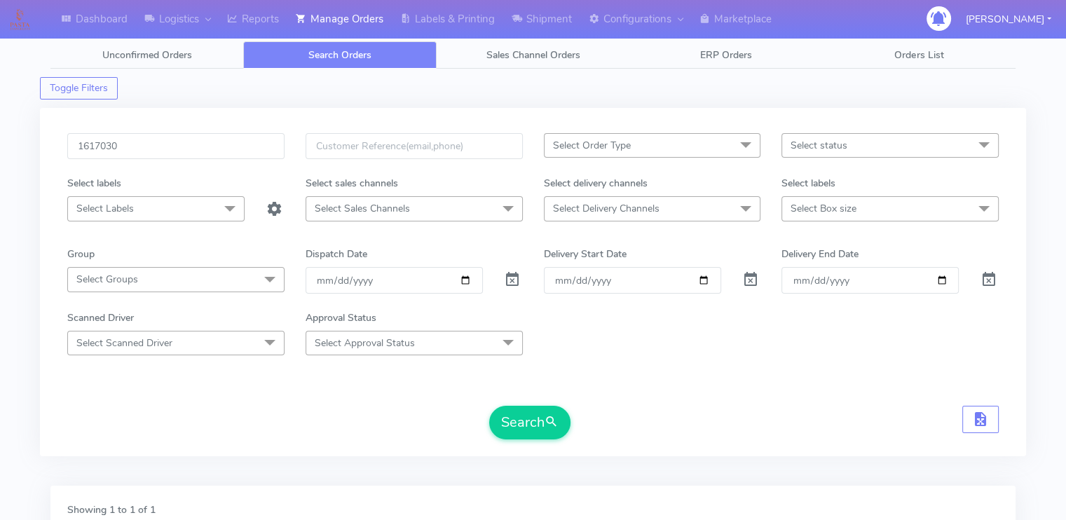
scroll to position [0, 0]
click at [165, 148] on input "1617030" at bounding box center [175, 147] width 217 height 26
paste input "21350"
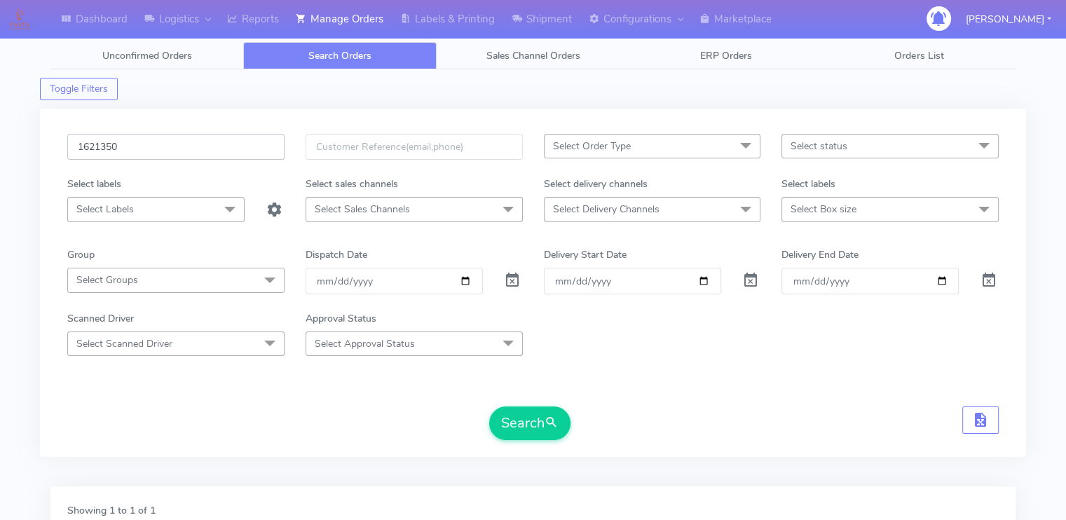
type input "1621350"
click at [489, 406] on button "Search" at bounding box center [529, 423] width 81 height 34
click at [104, 399] on form "1621350 Select Order Type Select All MEALS ATAVI One Off Pasta Club Gift Kit Ev…" at bounding box center [532, 287] width 931 height 306
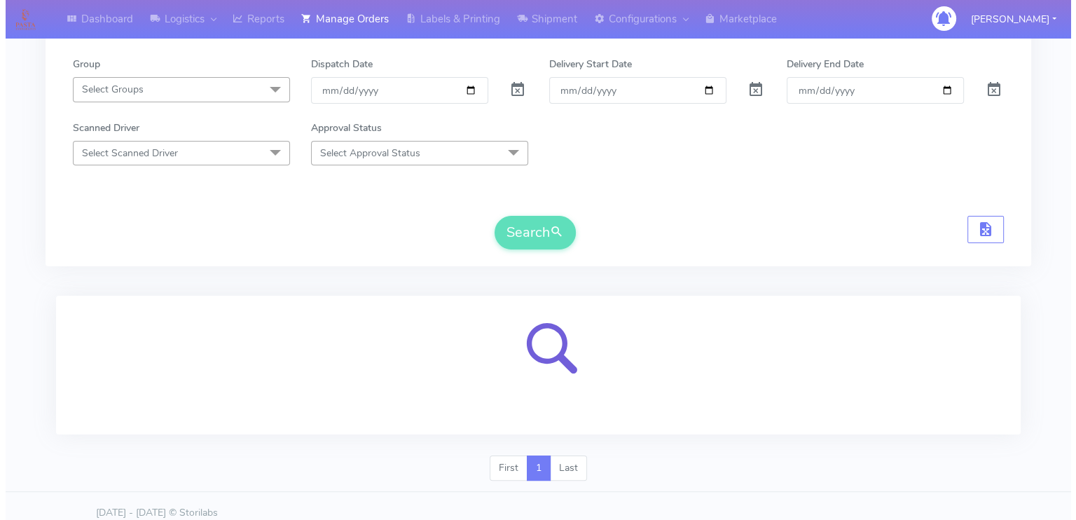
scroll to position [202, 0]
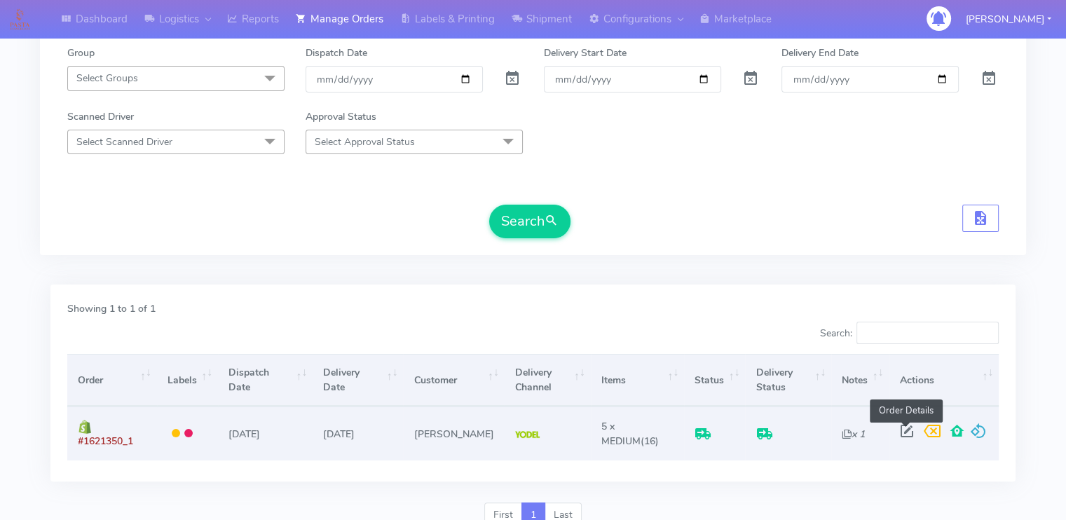
click at [905, 436] on span at bounding box center [905, 433] width 25 height 13
select select "5"
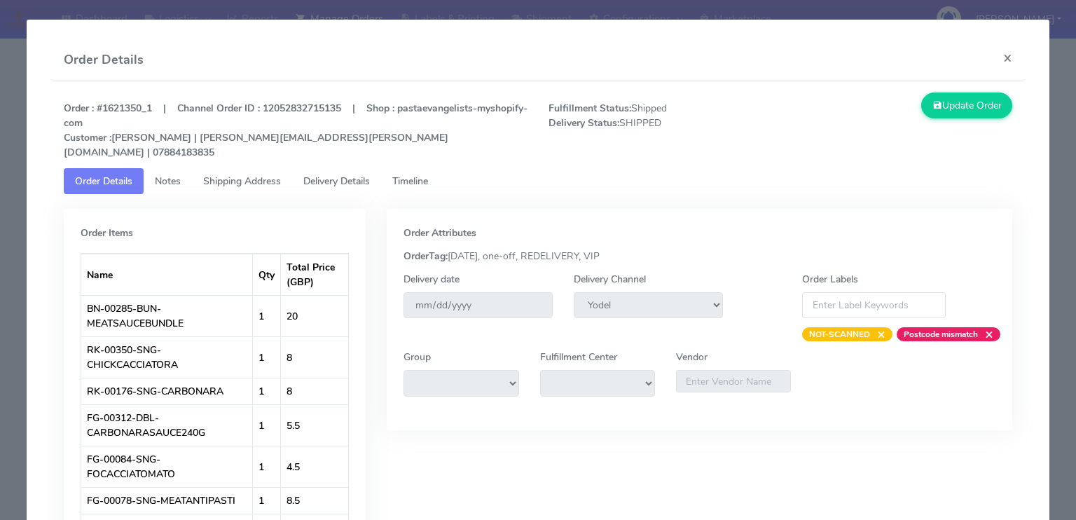
click at [272, 174] on span "Shipping Address" at bounding box center [242, 180] width 78 height 13
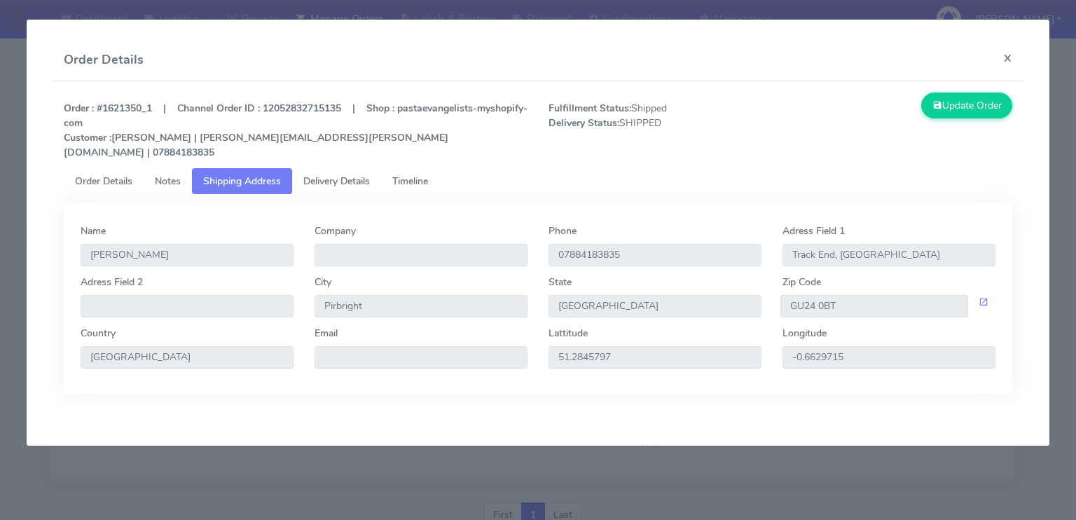
click at [333, 174] on span "Delivery Details" at bounding box center [336, 180] width 67 height 13
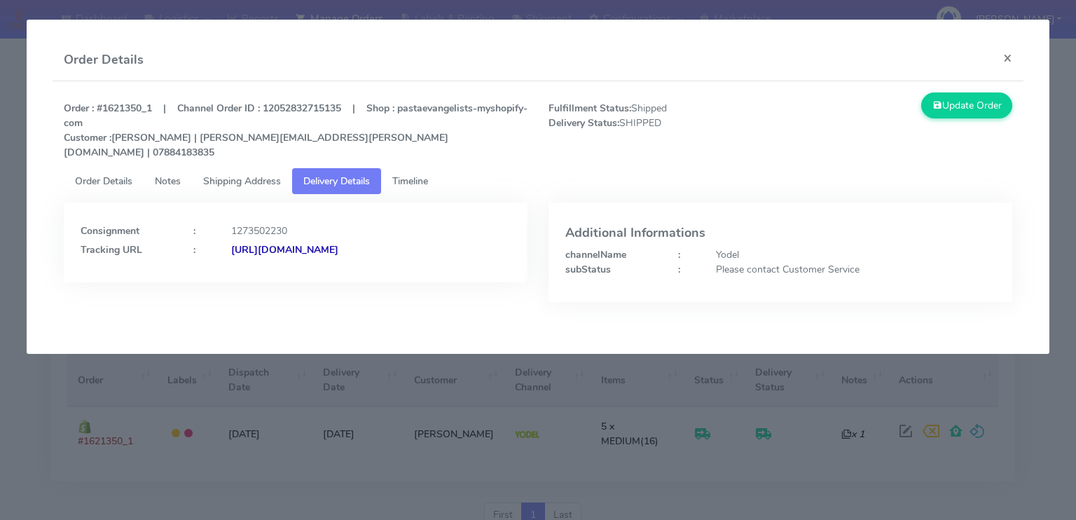
click at [322, 243] on strong "[URL][DOMAIN_NAME]" at bounding box center [284, 249] width 107 height 13
click at [338, 243] on strong "[URL][DOMAIN_NAME]" at bounding box center [284, 249] width 107 height 13
click at [263, 174] on span "Shipping Address" at bounding box center [242, 180] width 78 height 13
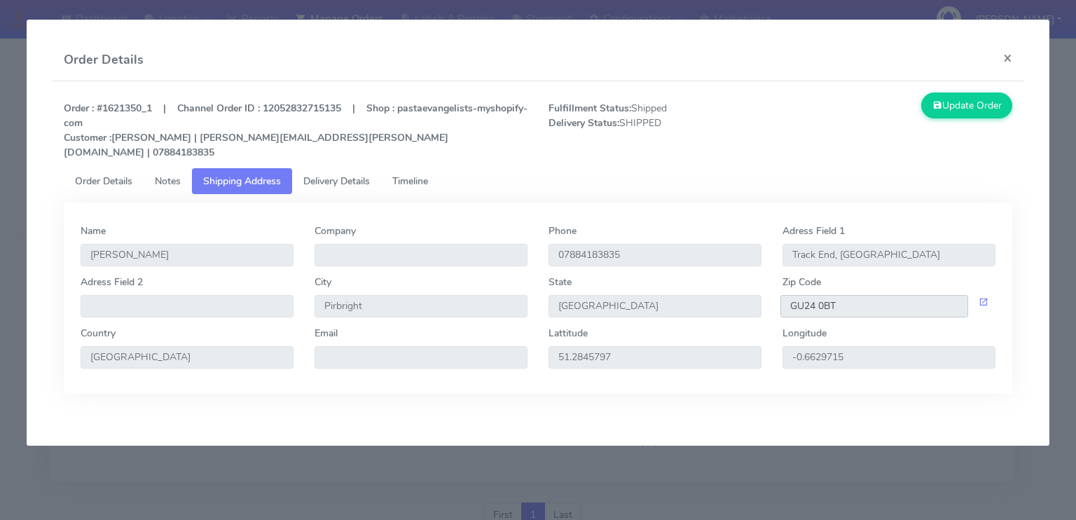
click at [886, 296] on input "GU24 0BT" at bounding box center [875, 306] width 188 height 22
click at [102, 174] on span "Order Details" at bounding box center [103, 180] width 57 height 13
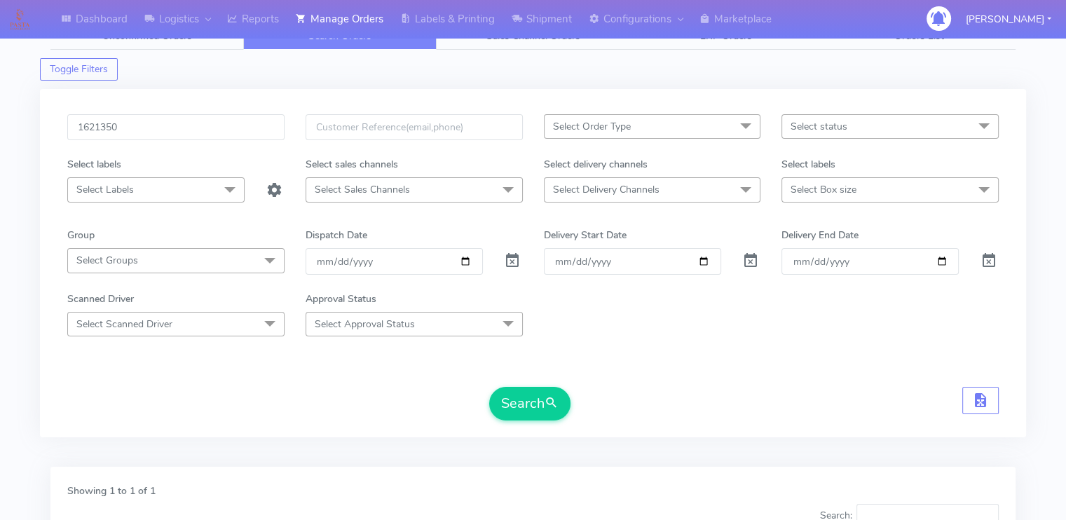
scroll to position [0, 0]
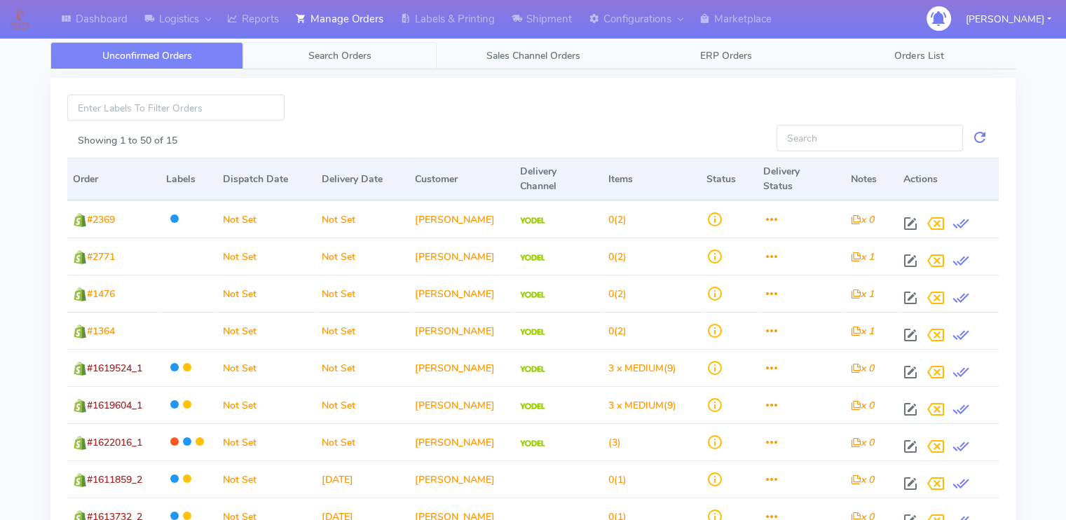
click at [350, 50] on span "Search Orders" at bounding box center [339, 55] width 63 height 13
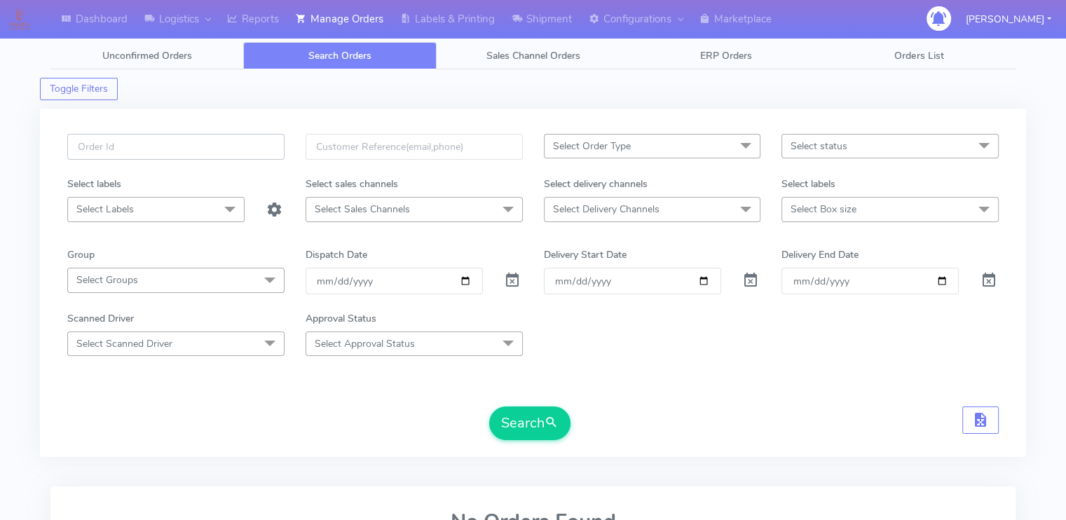
click at [179, 137] on input "text" at bounding box center [175, 147] width 217 height 26
paste input "1618006"
type input "1618006"
click at [516, 279] on span at bounding box center [512, 283] width 17 height 13
click at [507, 420] on button "Search" at bounding box center [529, 423] width 81 height 34
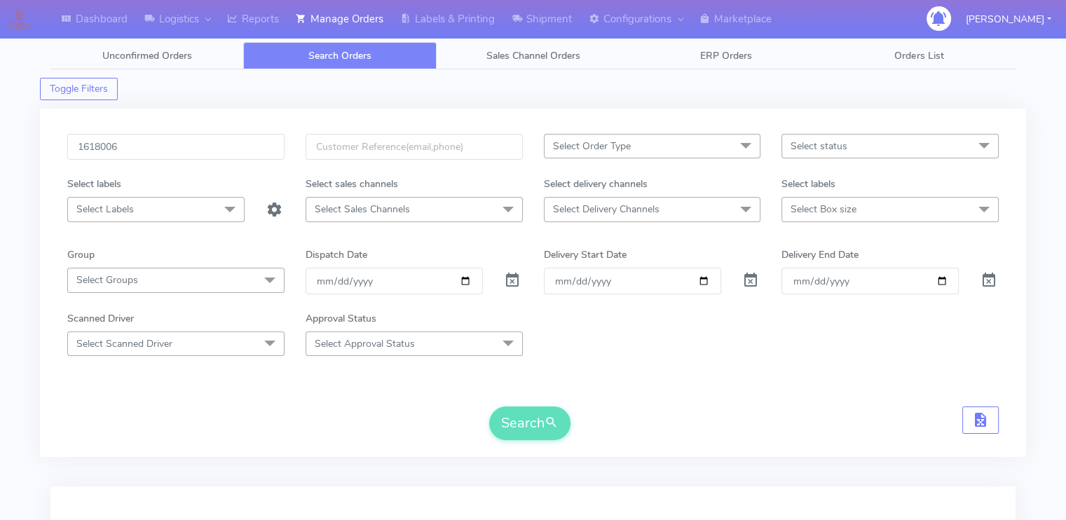
click at [335, 425] on div "Search" at bounding box center [532, 423] width 931 height 34
click at [149, 142] on input "1618006" at bounding box center [175, 147] width 217 height 26
paste input "20232"
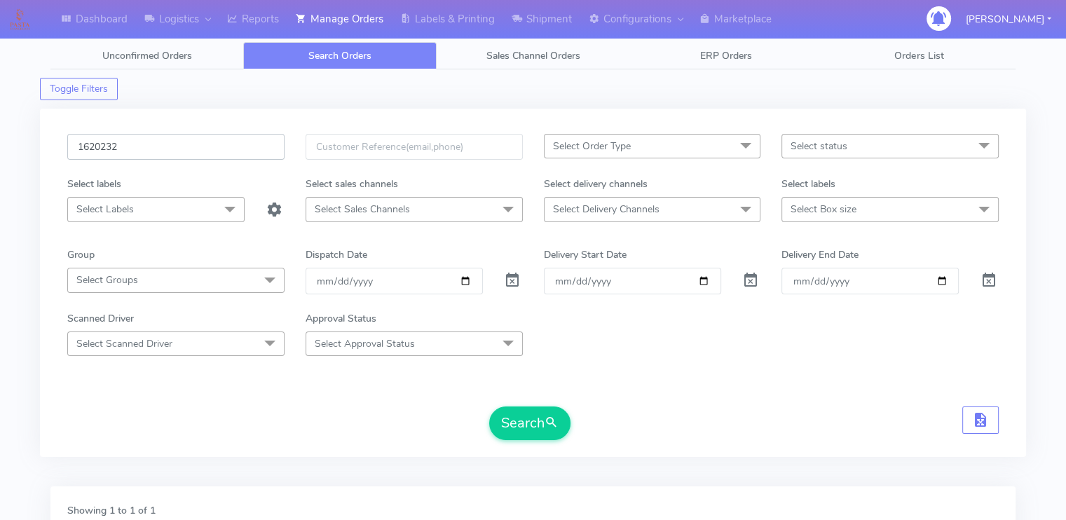
click at [489, 406] on button "Search" at bounding box center [529, 423] width 81 height 34
type input "1620232"
click at [207, 392] on form "1620232 Select Order Type Select All MEALS ATAVI One Off Pasta Club Gift Kit Ev…" at bounding box center [532, 287] width 931 height 306
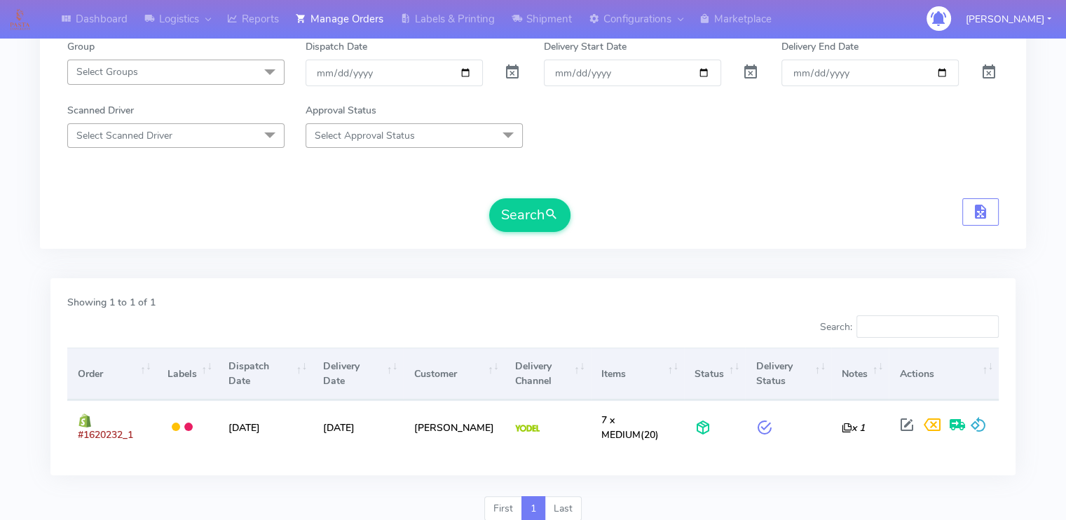
scroll to position [254, 0]
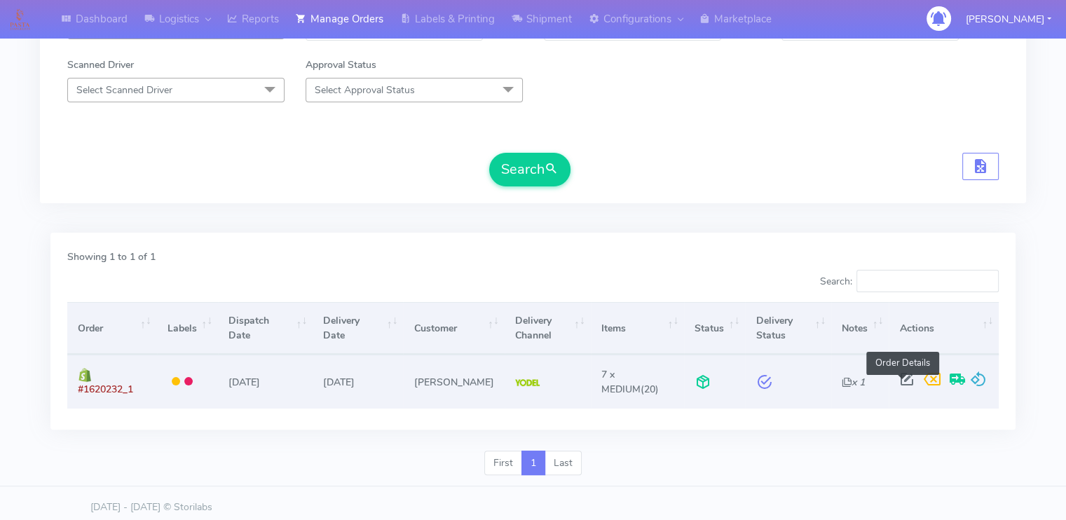
click at [896, 381] on span at bounding box center [905, 382] width 25 height 13
select select "5"
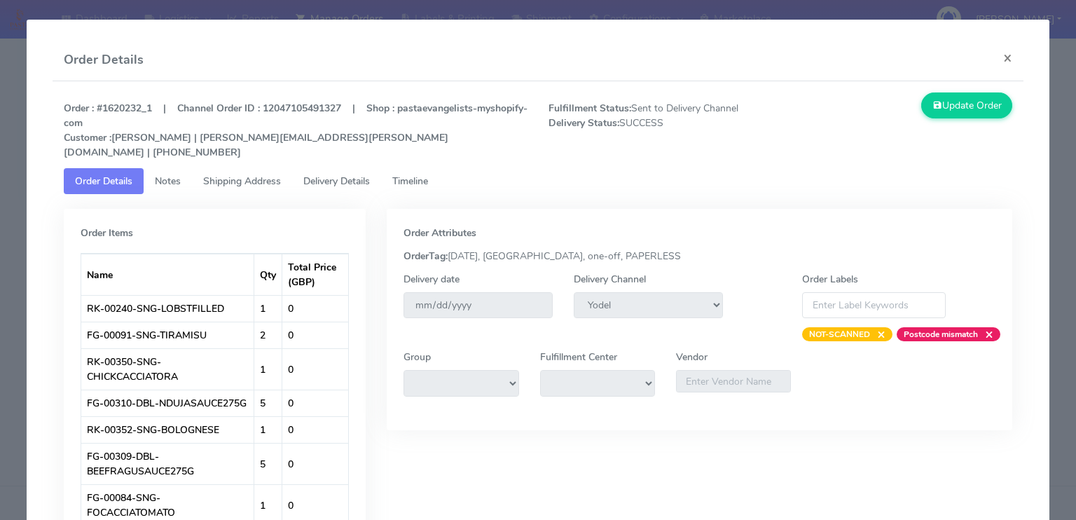
click at [344, 174] on span "Delivery Details" at bounding box center [336, 180] width 67 height 13
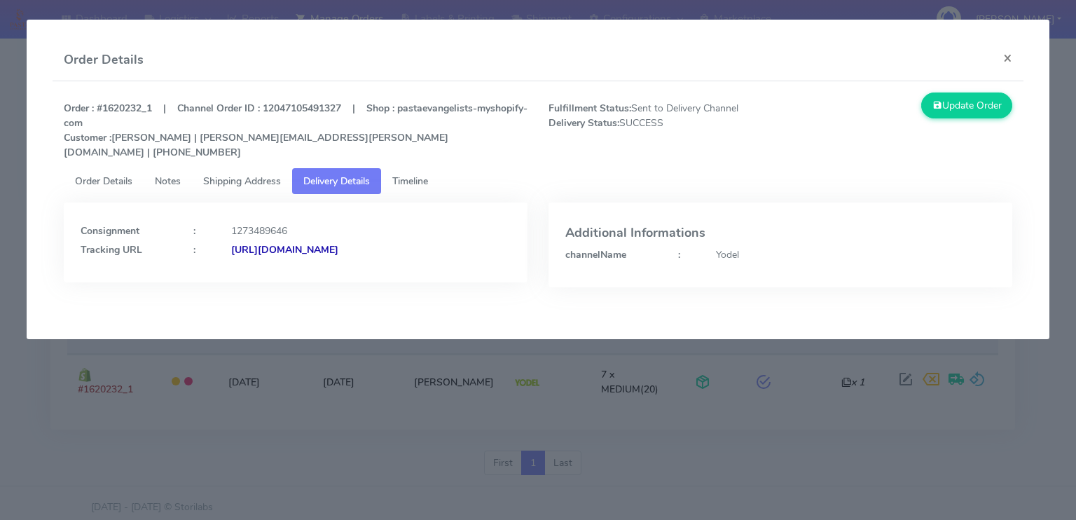
click at [316, 243] on strong "https://www.yodel.co.uk/tracking/JJD0002249960886549" at bounding box center [284, 249] width 107 height 13
click at [249, 176] on link "Shipping Address" at bounding box center [242, 181] width 100 height 26
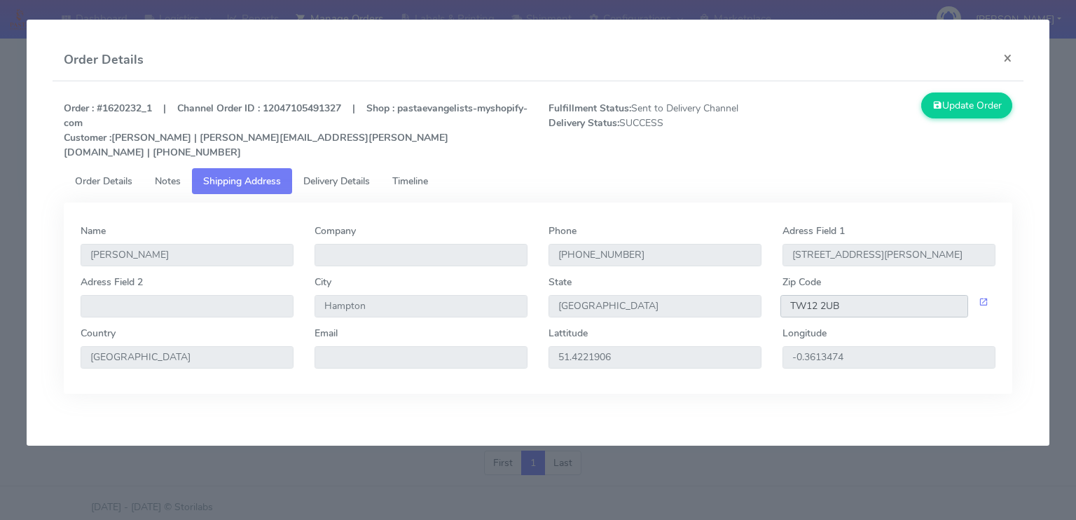
click at [890, 296] on input "TW12 2UB" at bounding box center [875, 306] width 188 height 22
click at [343, 174] on span "Delivery Details" at bounding box center [336, 180] width 67 height 13
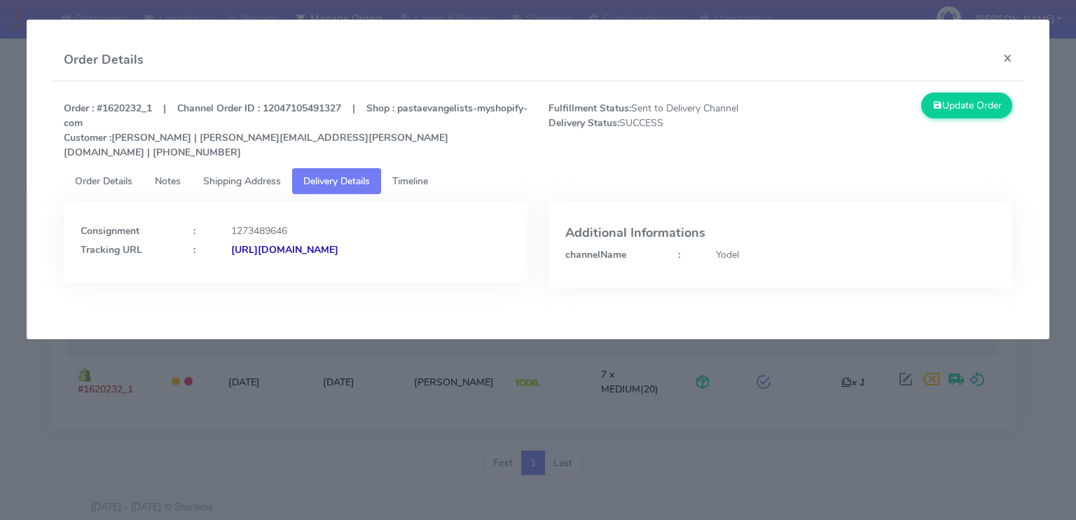
click at [343, 174] on span "Delivery Details" at bounding box center [336, 180] width 67 height 13
click at [237, 174] on span "Shipping Address" at bounding box center [242, 180] width 78 height 13
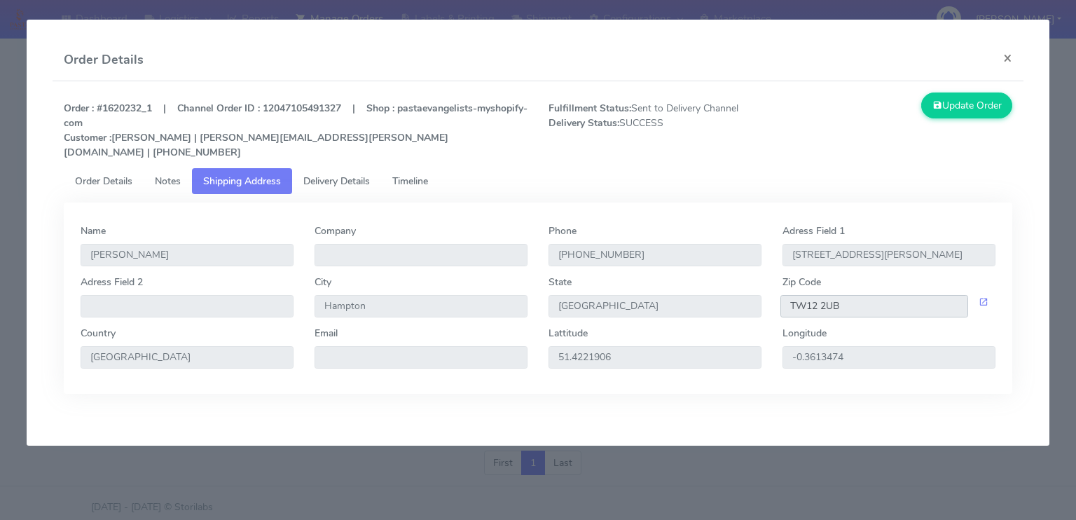
click at [874, 296] on input "TW12 2UB" at bounding box center [875, 306] width 188 height 22
click at [352, 176] on link "Delivery Details" at bounding box center [336, 181] width 89 height 26
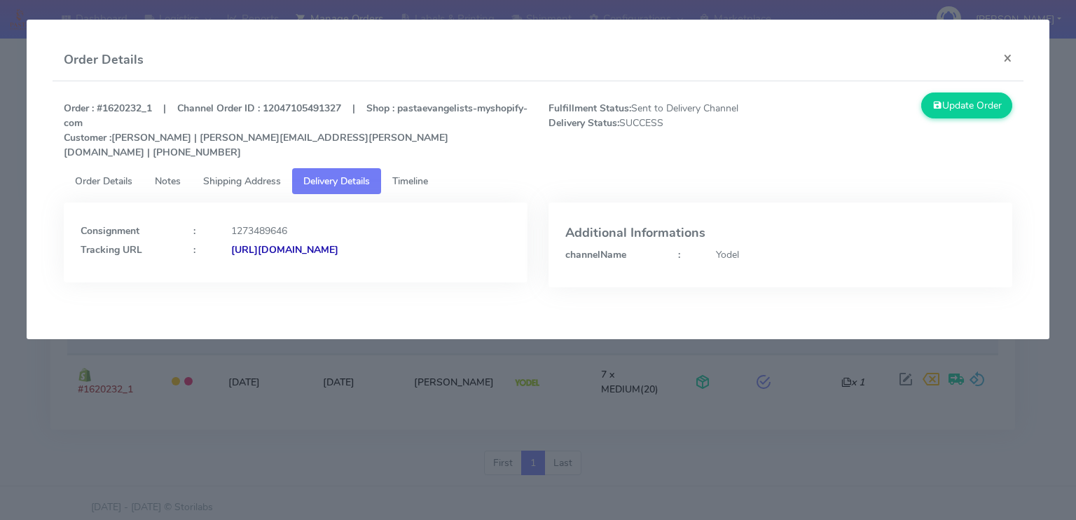
click at [338, 243] on strong "https://www.yodel.co.uk/tracking/JJD0002249960886549" at bounding box center [284, 249] width 107 height 13
click at [1005, 56] on button "×" at bounding box center [1008, 57] width 32 height 37
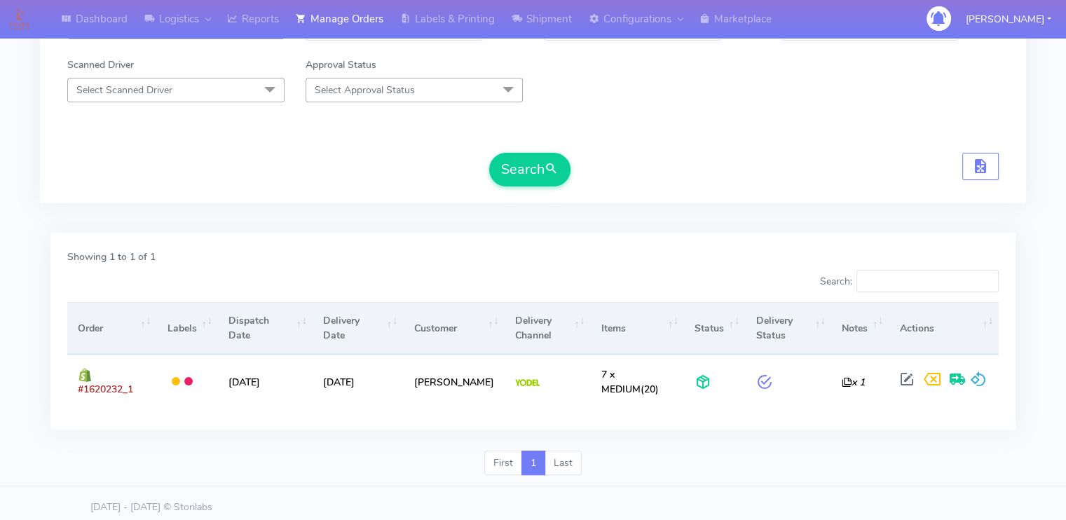
click at [257, 181] on div "Search" at bounding box center [532, 170] width 931 height 34
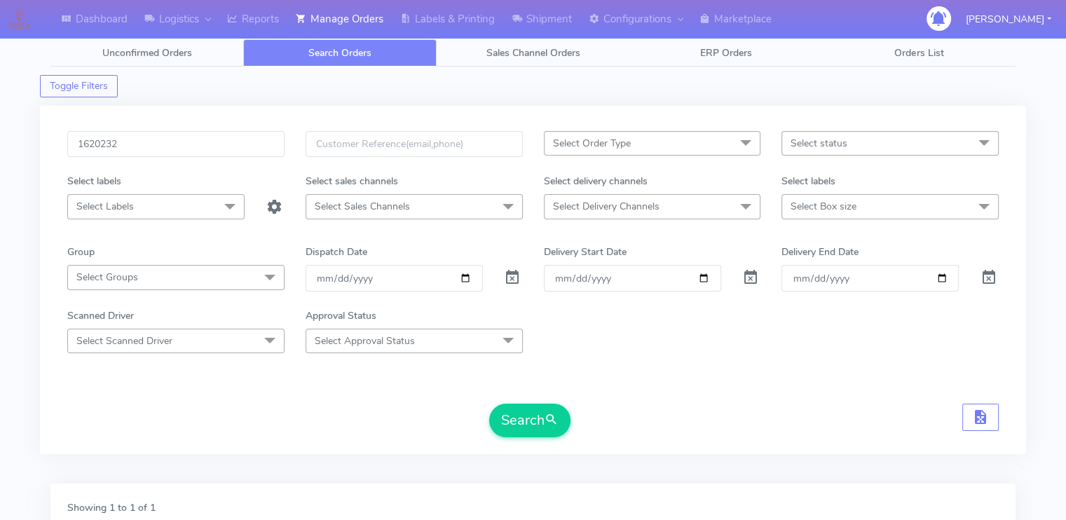
scroll to position [0, 0]
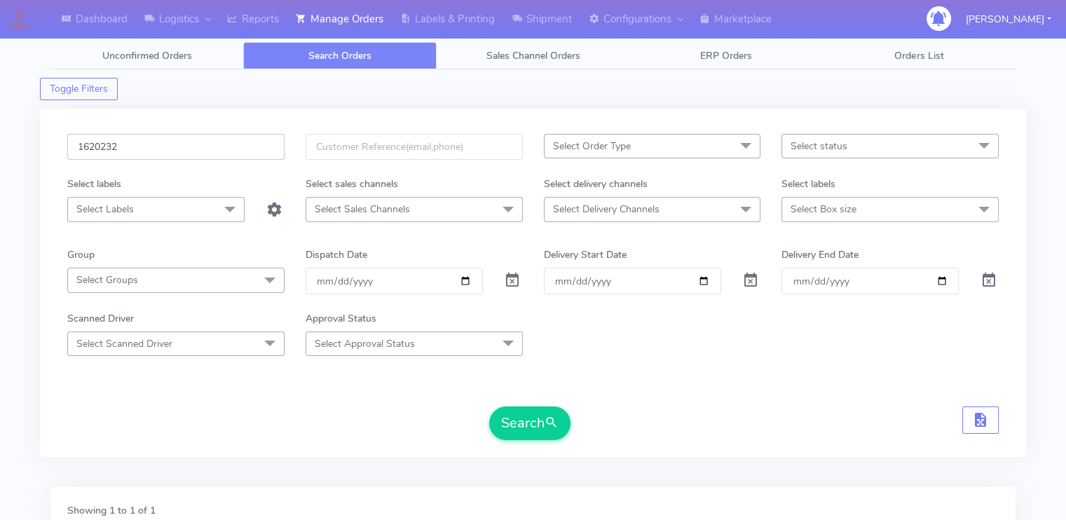
click at [200, 150] on input "1620232" at bounding box center [175, 147] width 217 height 26
paste input "17886"
click at [489, 406] on button "Search" at bounding box center [529, 423] width 81 height 34
type input "1617886"
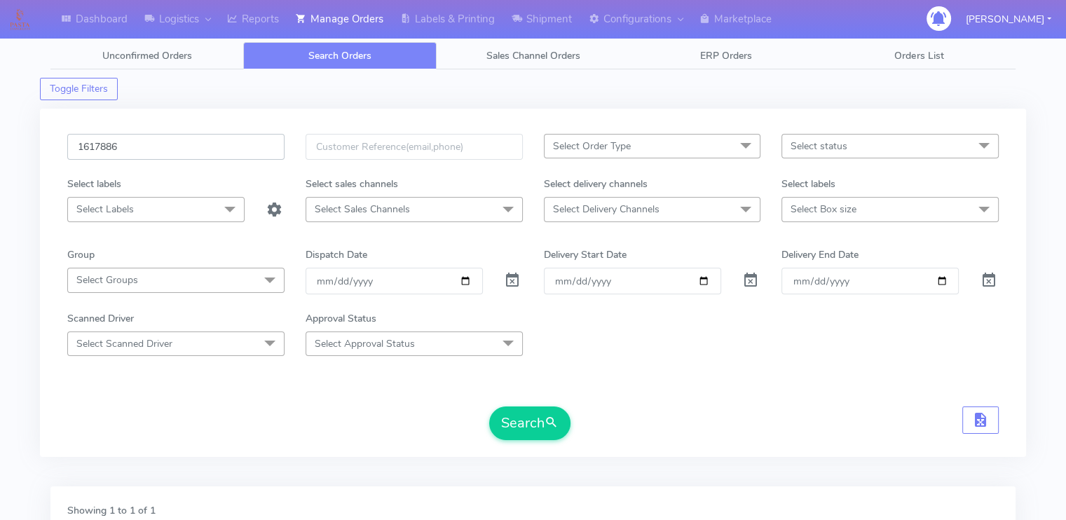
click at [489, 406] on button "Search" at bounding box center [529, 423] width 81 height 34
click at [186, 413] on div "Search" at bounding box center [532, 423] width 931 height 34
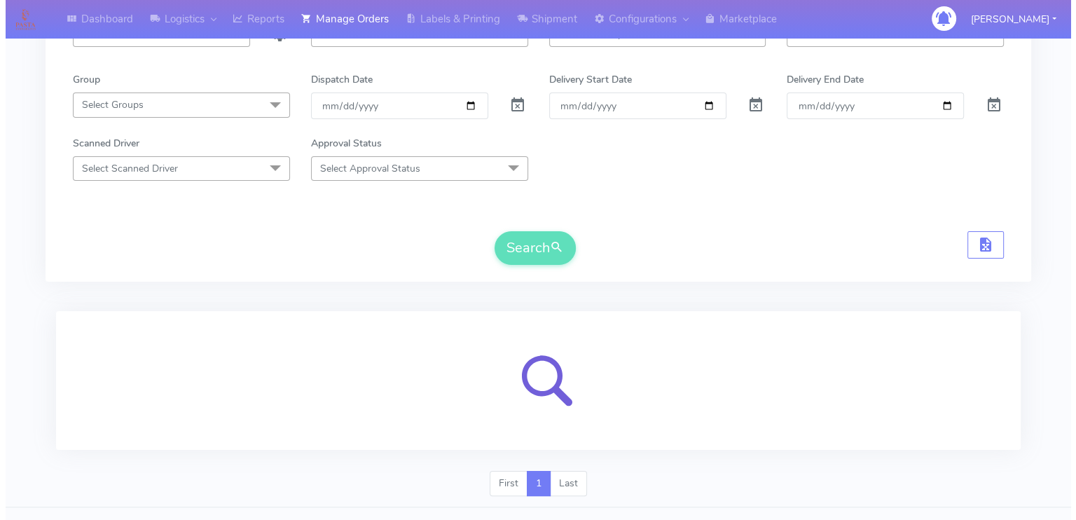
scroll to position [202, 0]
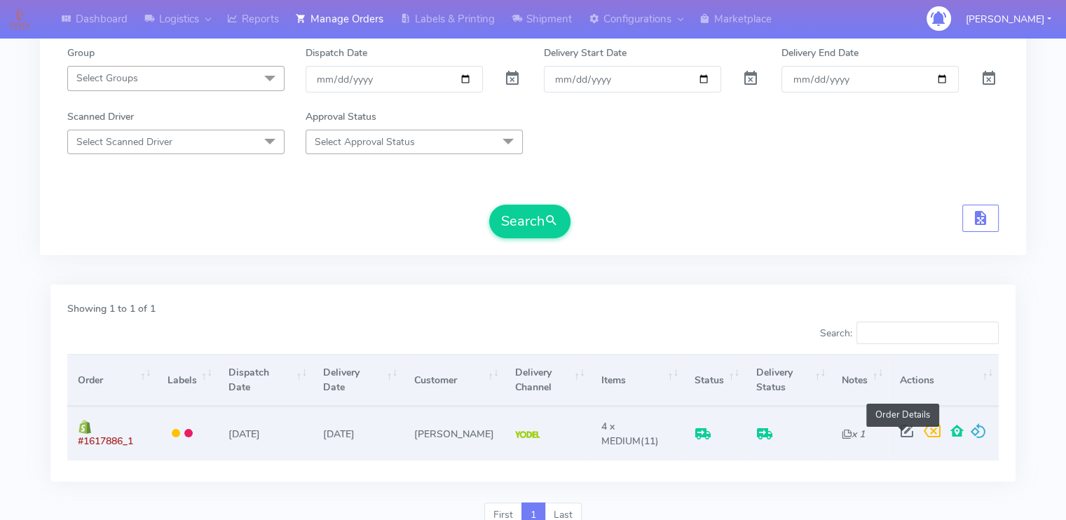
click at [901, 439] on span at bounding box center [905, 433] width 25 height 13
select select "5"
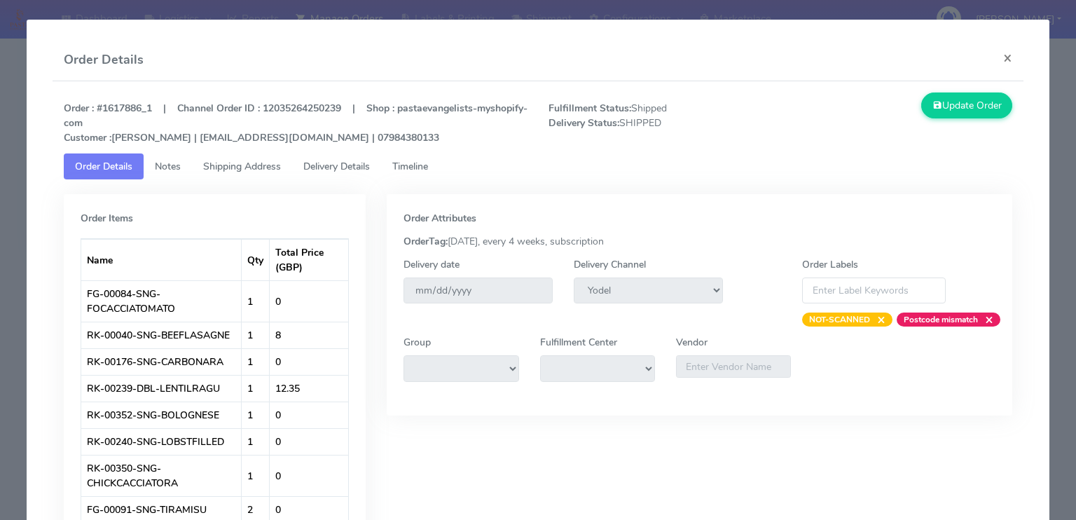
click at [322, 169] on span "Delivery Details" at bounding box center [336, 166] width 67 height 13
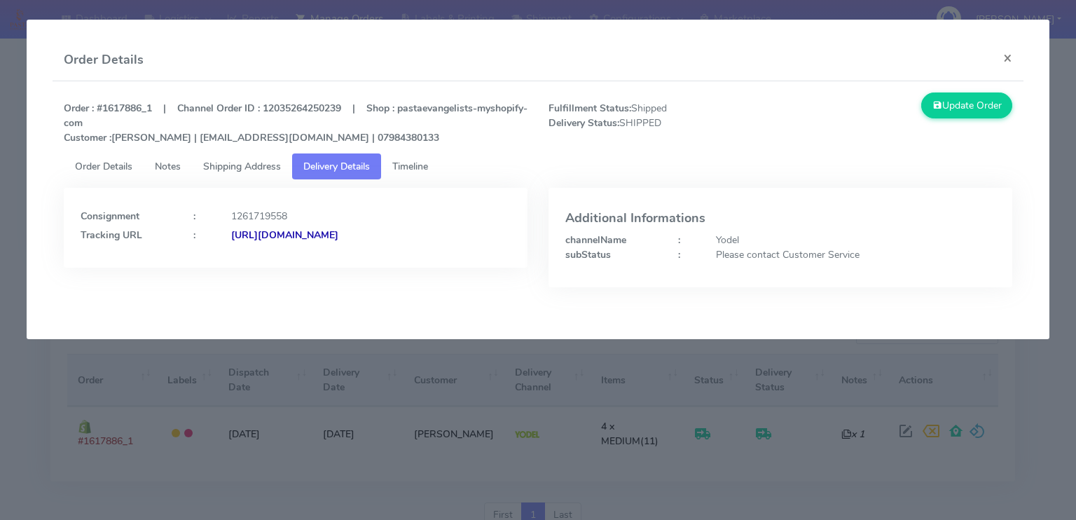
click at [250, 163] on span "Shipping Address" at bounding box center [242, 166] width 78 height 13
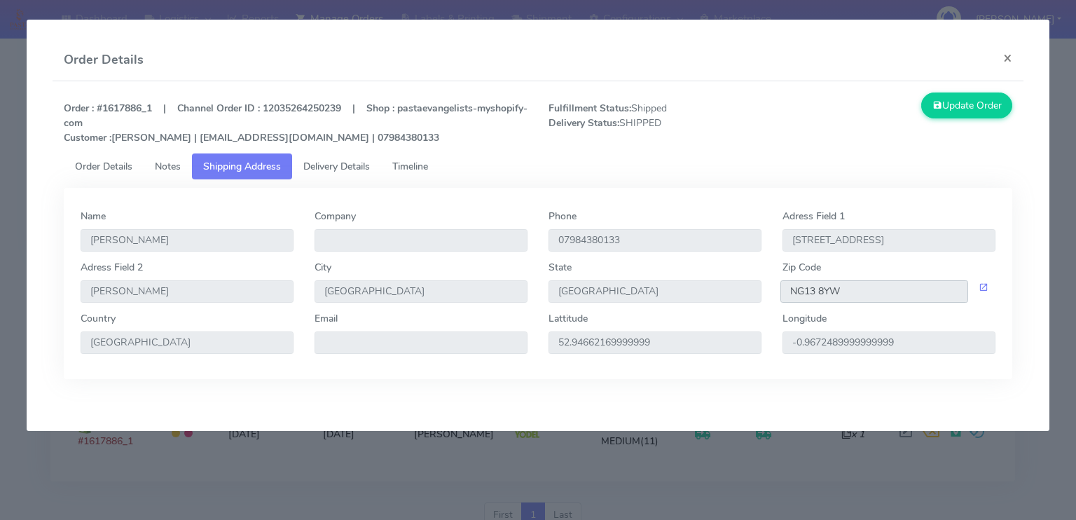
click at [897, 290] on input "NG13 8YW" at bounding box center [875, 291] width 188 height 22
click at [362, 160] on span "Delivery Details" at bounding box center [336, 166] width 67 height 13
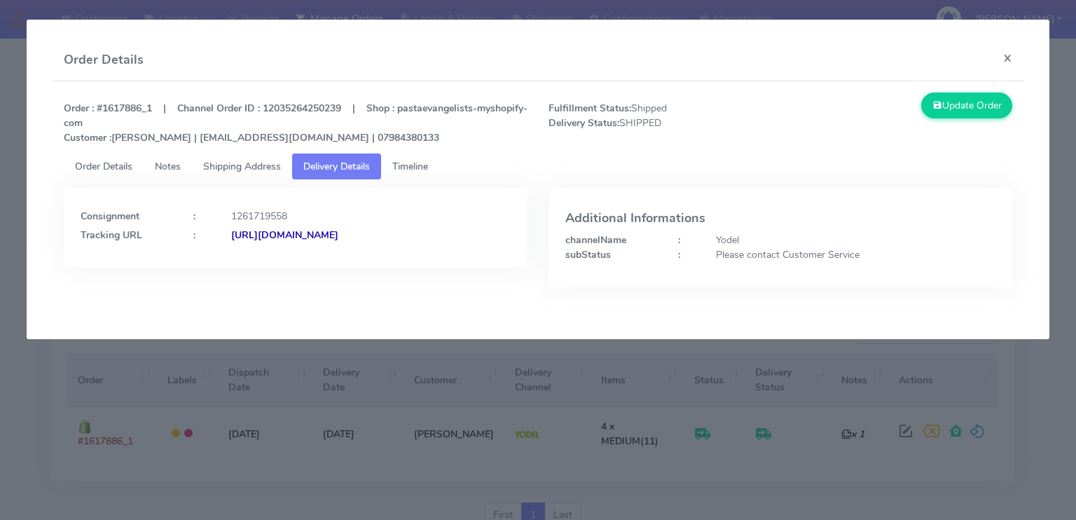
click at [338, 235] on strong "https://www.yodel.co.uk/tracking/JJD0002249960881428" at bounding box center [284, 234] width 107 height 13
